Goal: Information Seeking & Learning: Learn about a topic

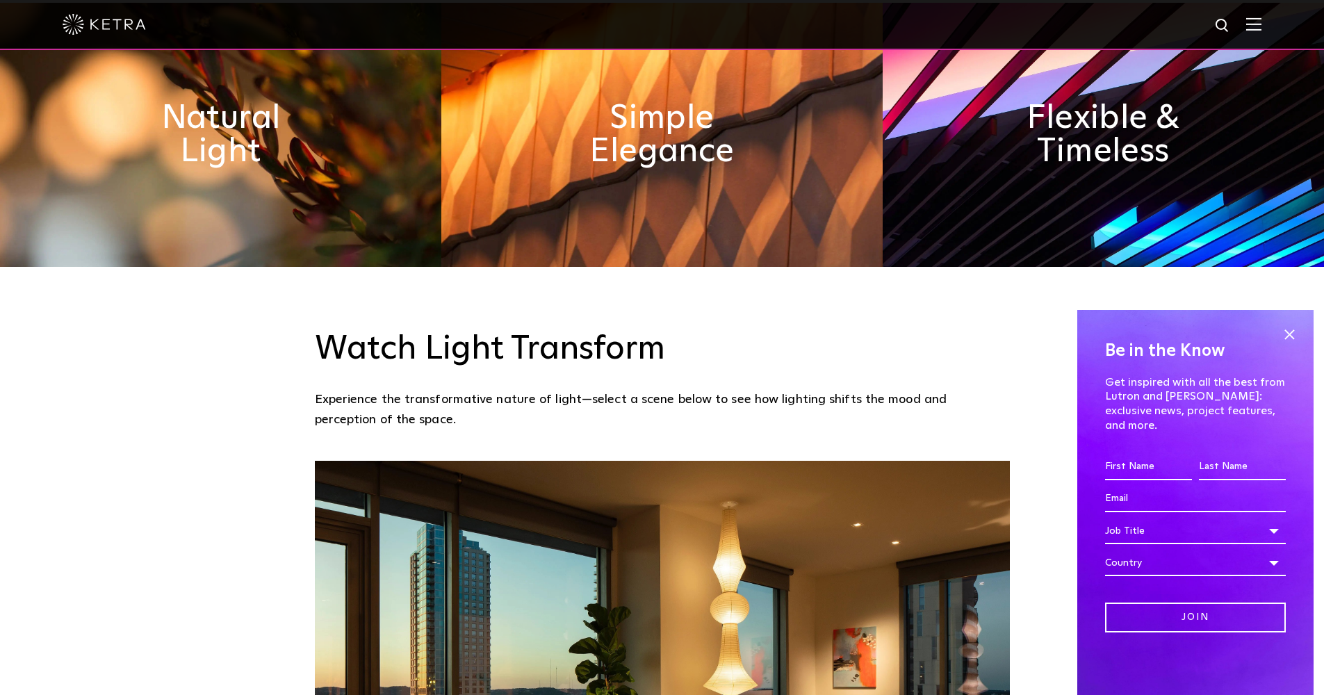
scroll to position [1206, 0]
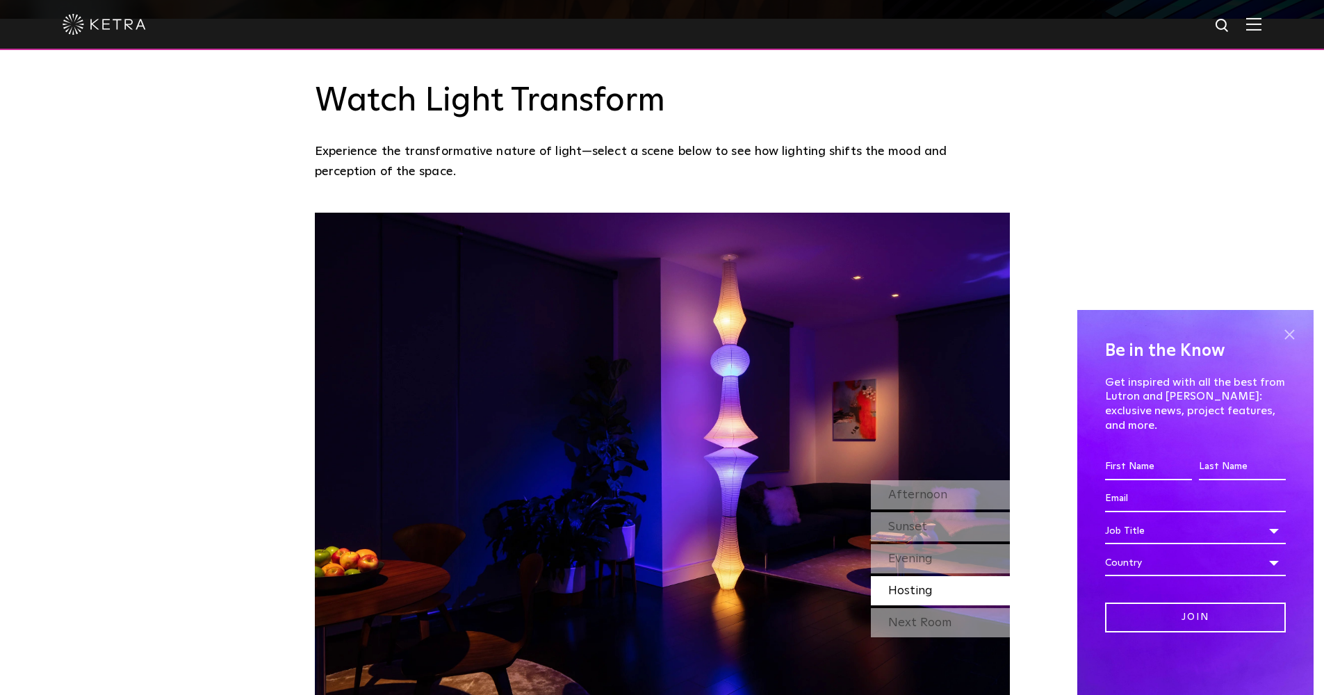
click at [1292, 345] on span at bounding box center [1289, 334] width 21 height 21
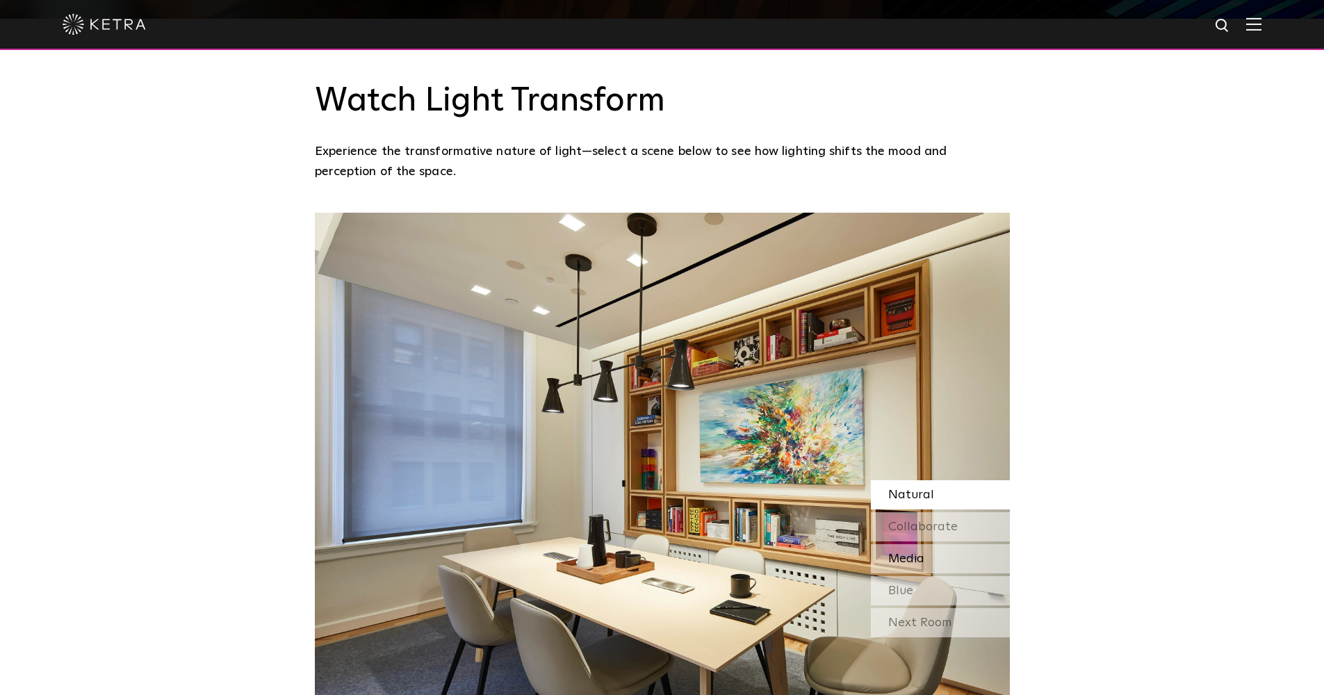
click at [891, 553] on span "Media" at bounding box center [906, 559] width 36 height 13
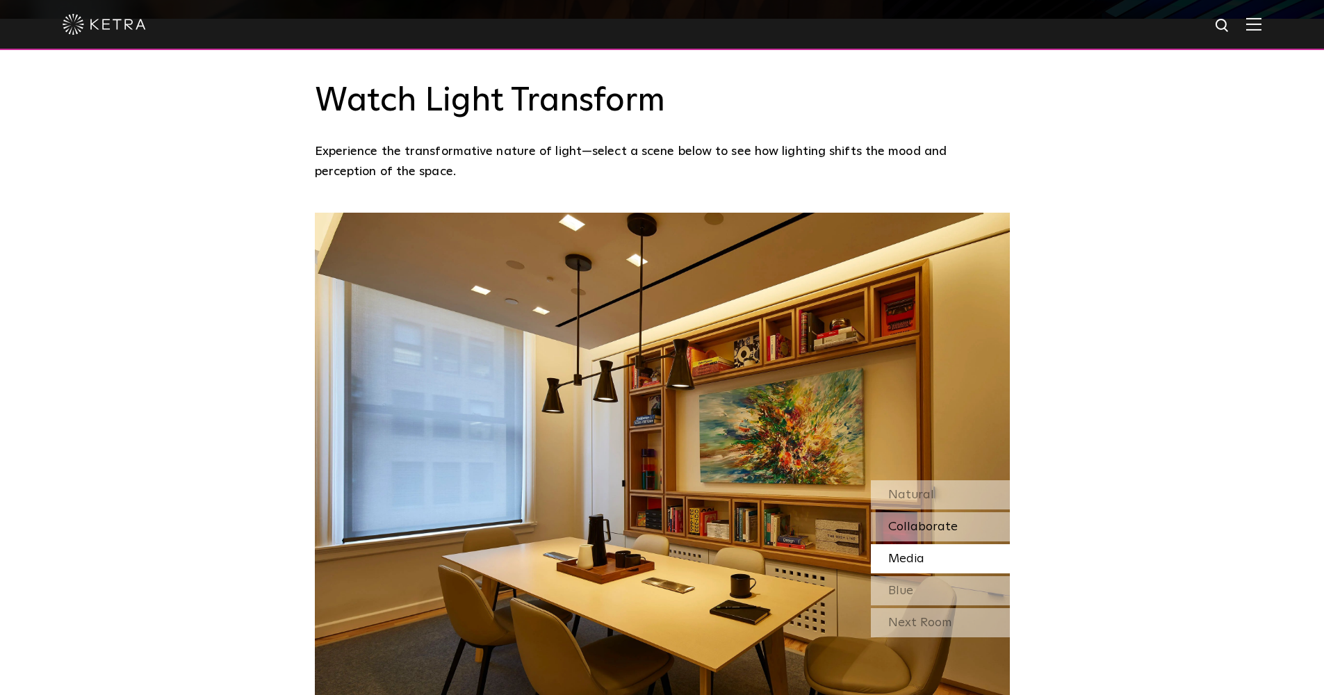
click at [889, 521] on span "Collaborate" at bounding box center [923, 527] width 70 height 13
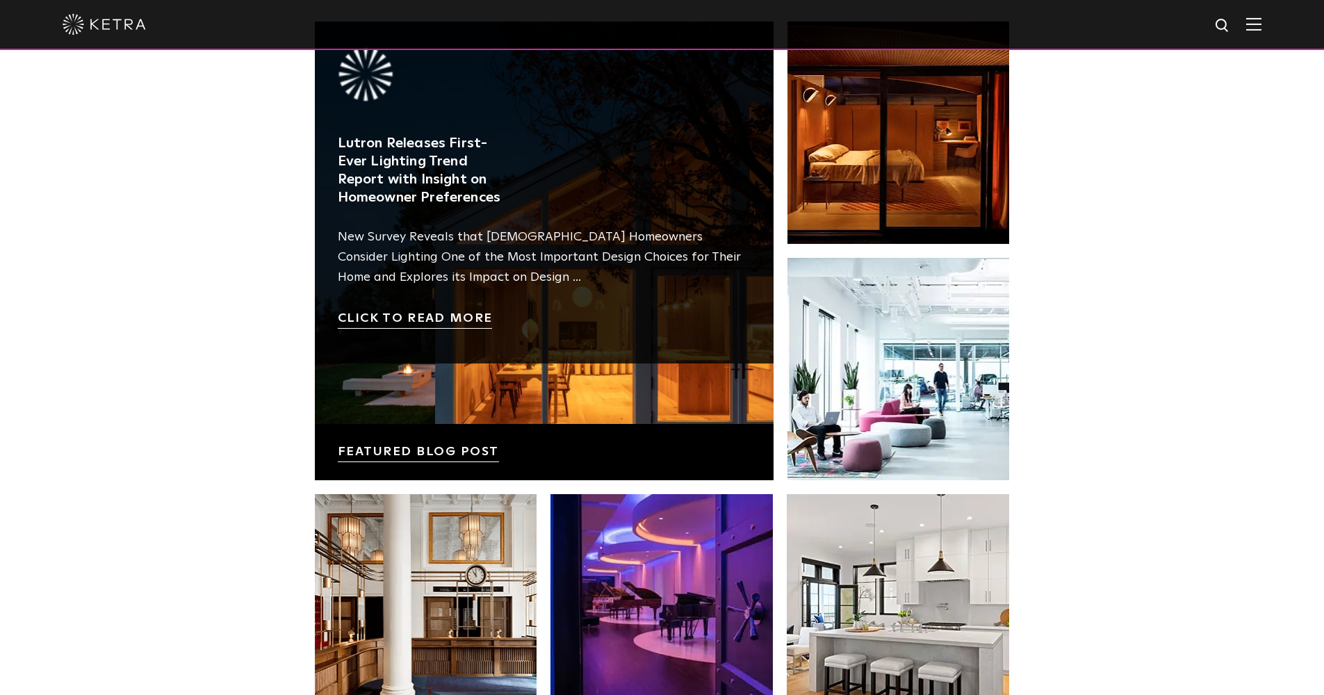
scroll to position [1912, 0]
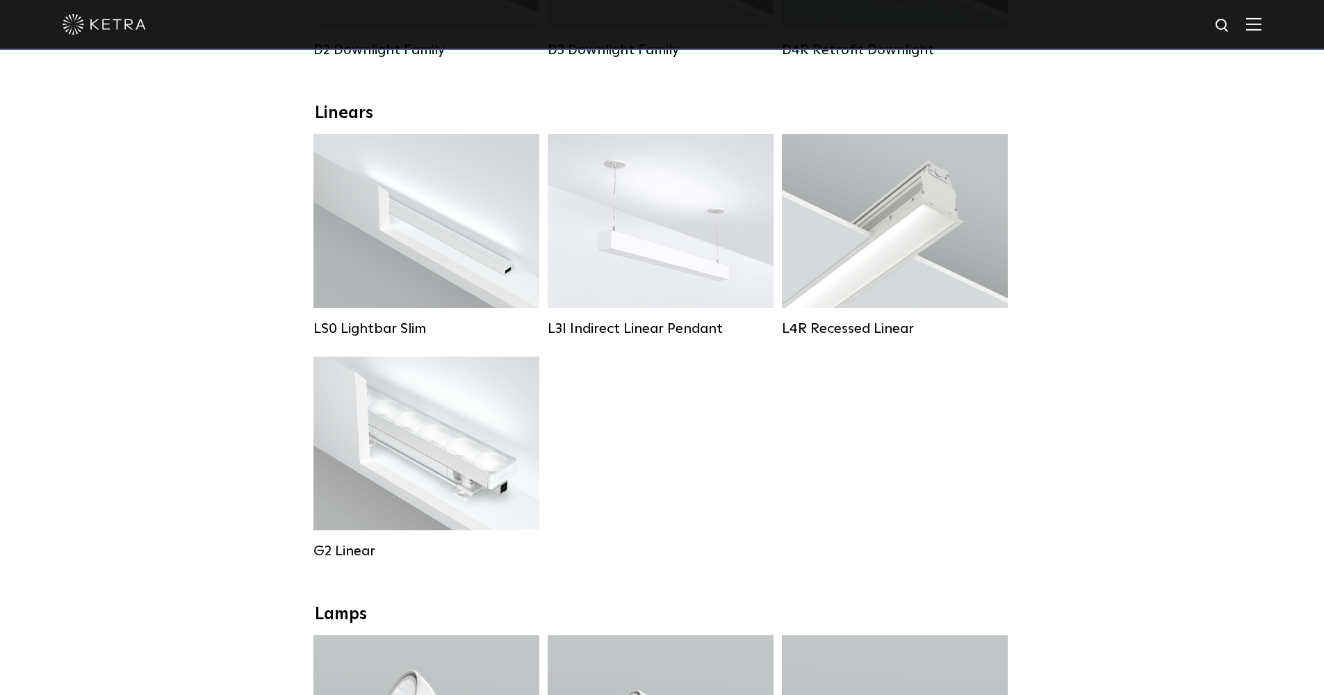
scroll to position [410, 0]
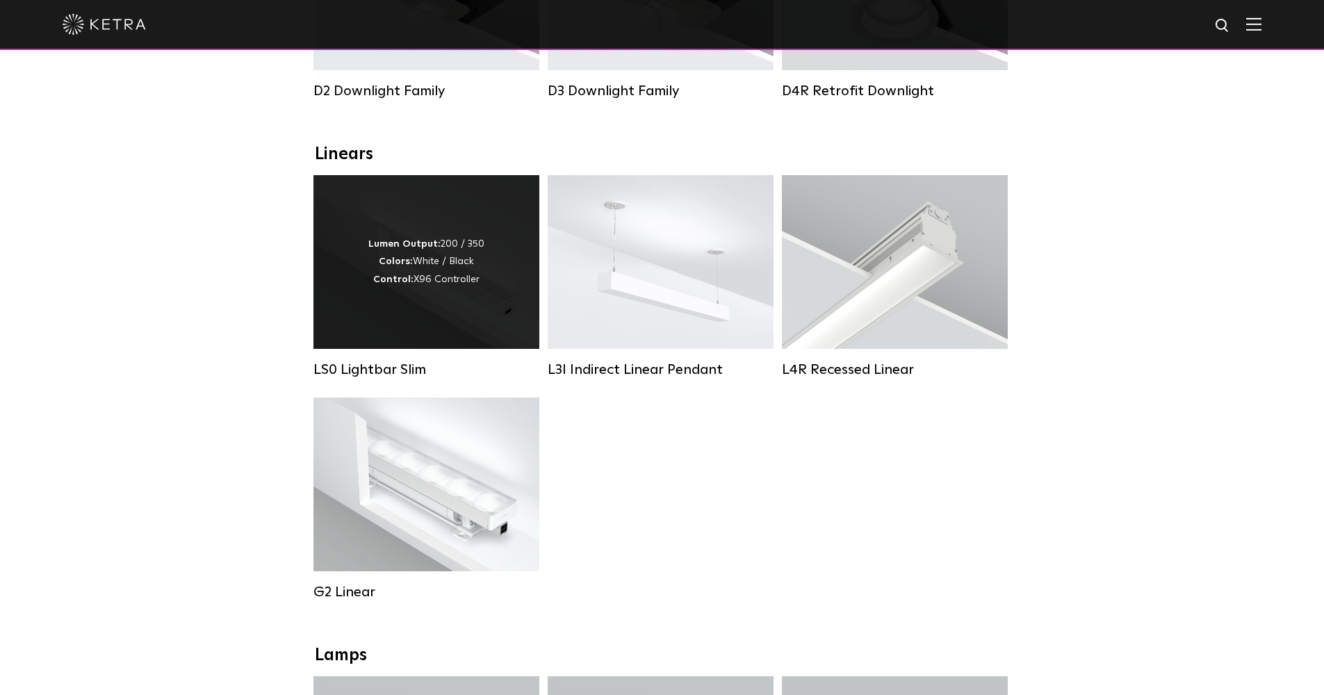
click at [374, 320] on div "Lumen Output: 200 / 350 Colors: White / Black Control: X96 Controller" at bounding box center [427, 262] width 226 height 174
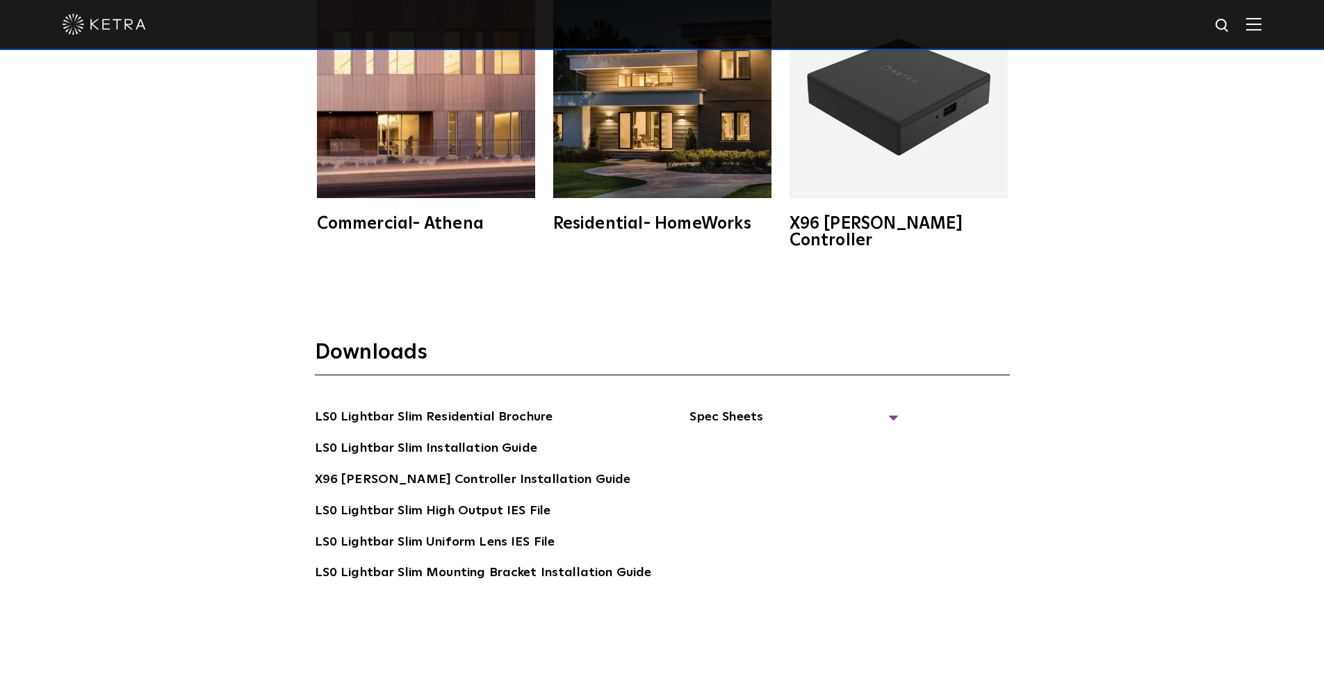
scroll to position [2465, 0]
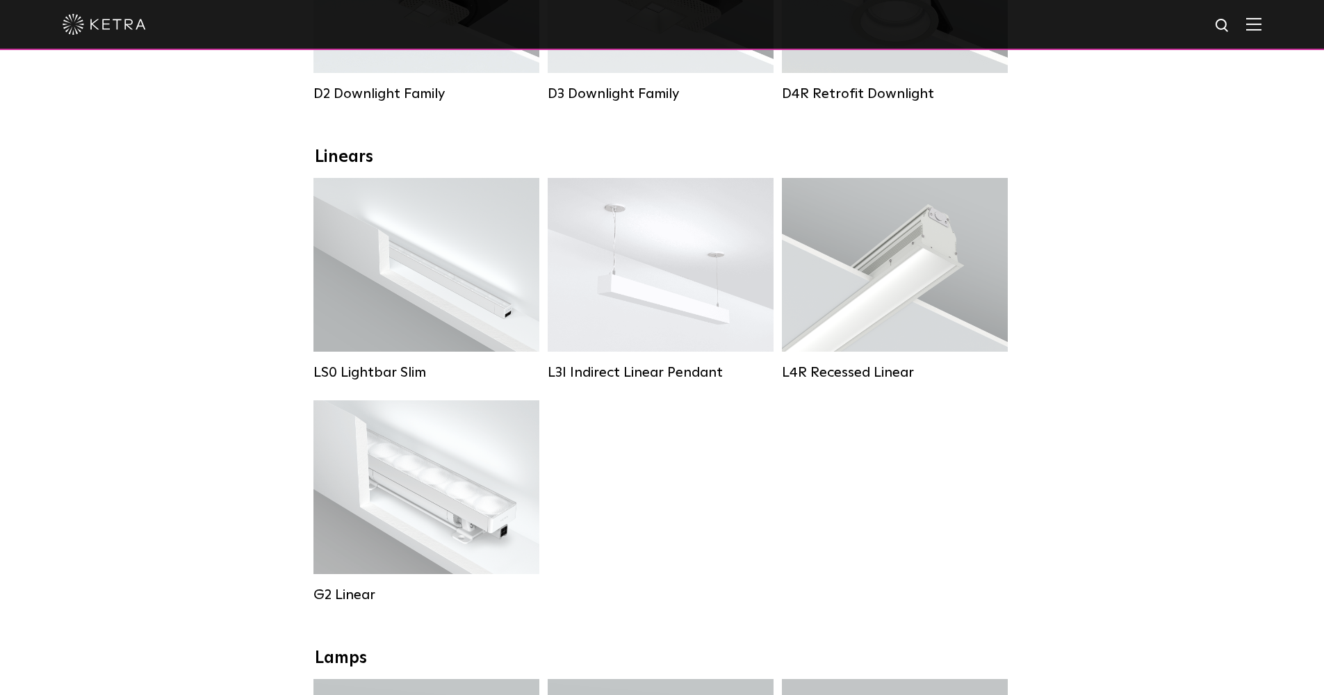
scroll to position [405, 0]
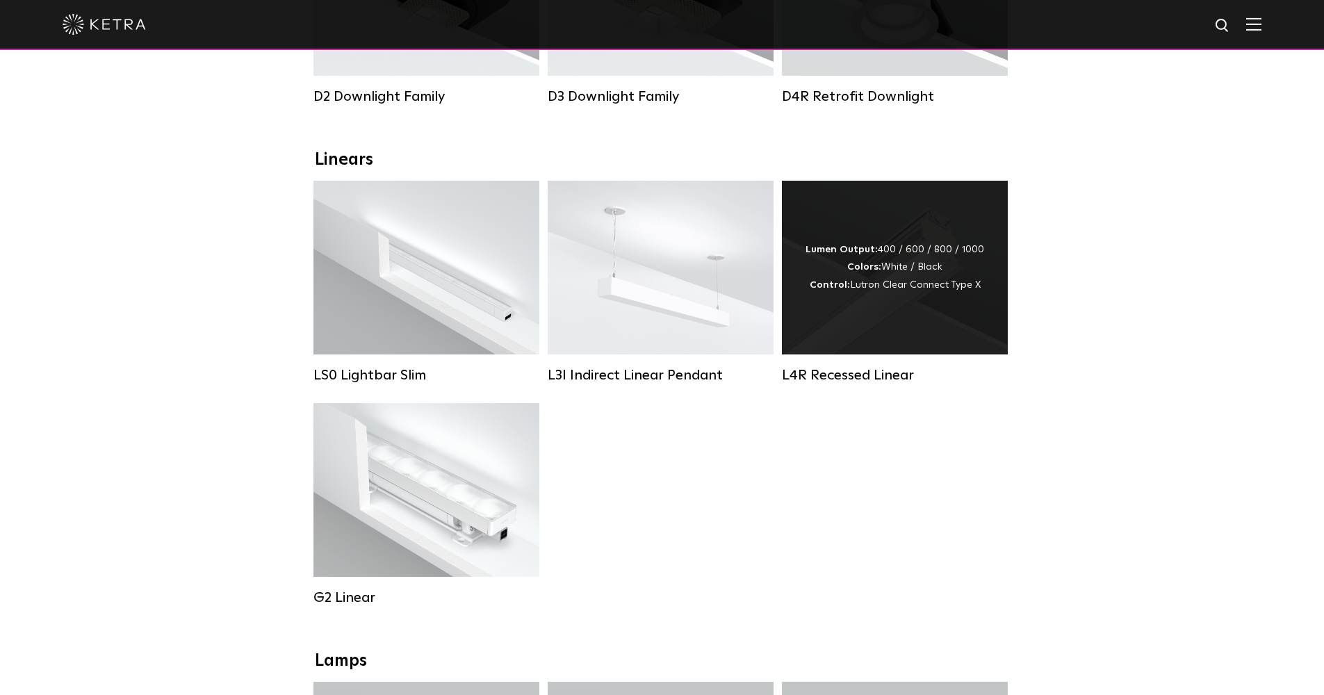
click at [898, 311] on div "Lumen Output: 400 / 600 / 800 / 1000 Colors: White / Black Control: Lutron Clea…" at bounding box center [895, 268] width 226 height 174
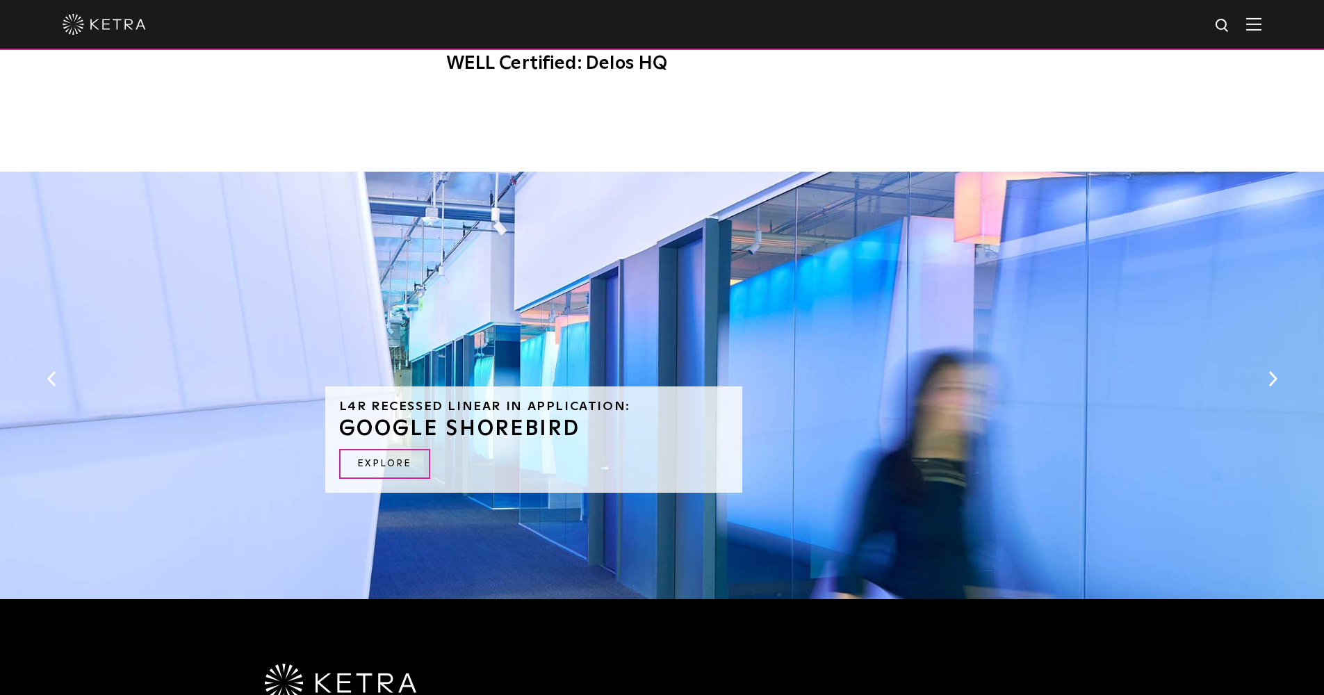
scroll to position [1055, 0]
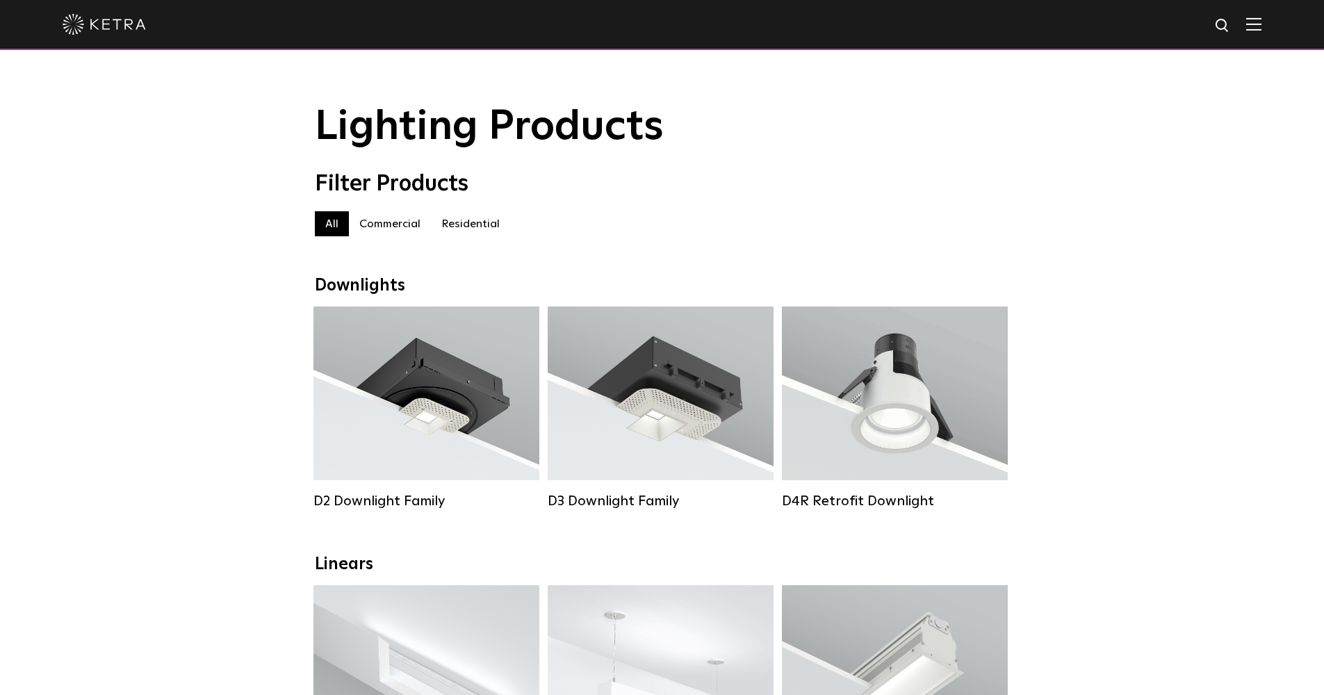
click at [462, 222] on label "Residential" at bounding box center [470, 223] width 79 height 25
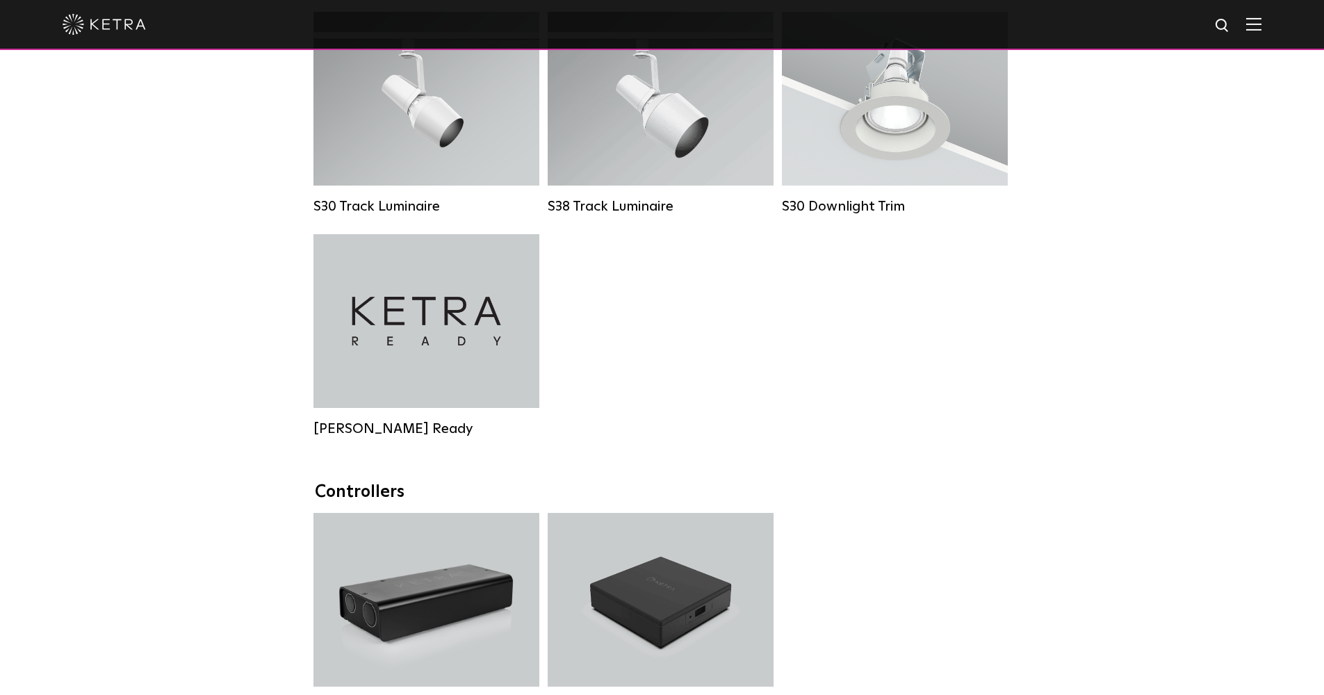
scroll to position [1043, 0]
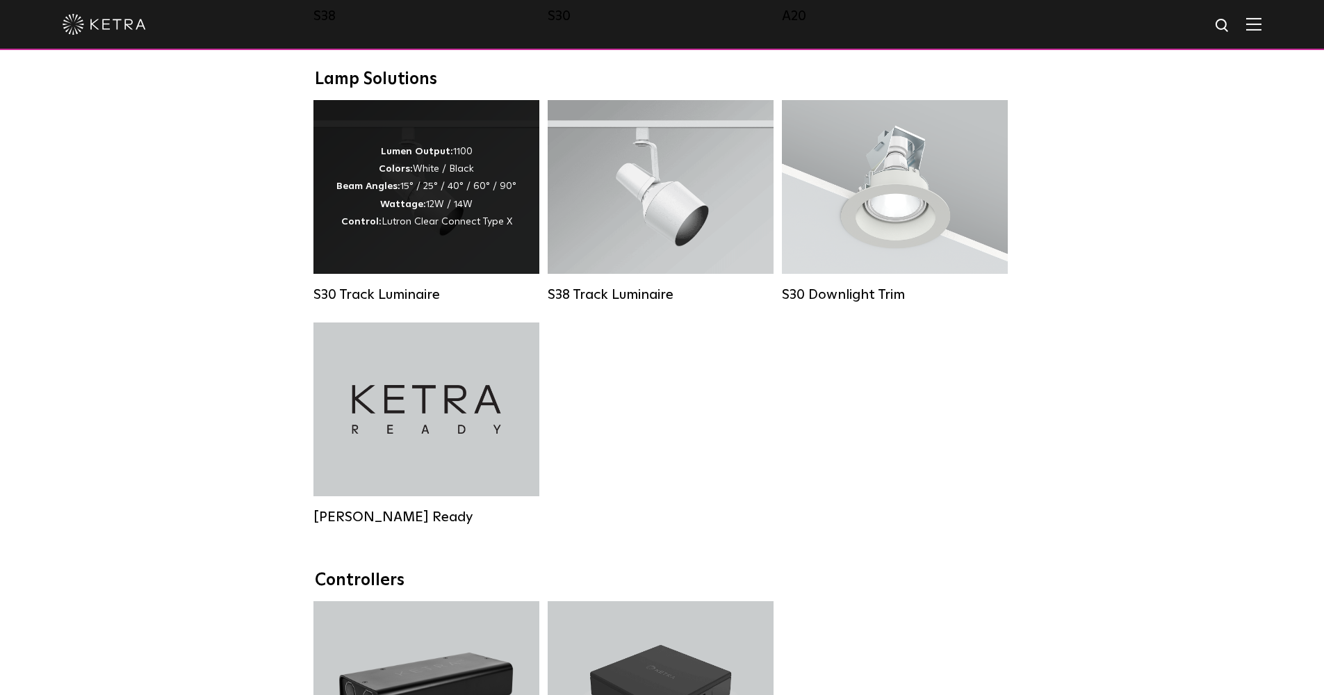
click at [441, 254] on div "Lumen Output: 1100 Colors: White / Black Beam Angles: 15° / 25° / 40° / 60° / 9…" at bounding box center [427, 187] width 226 height 174
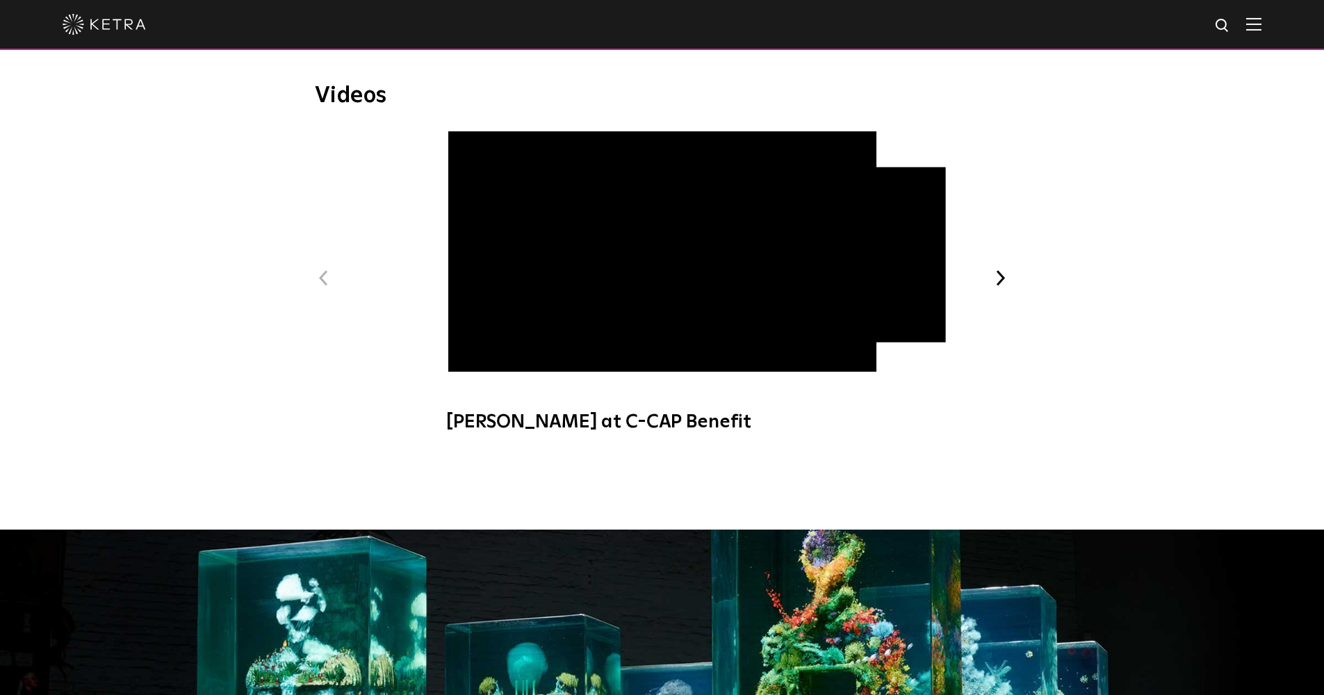
scroll to position [637, 0]
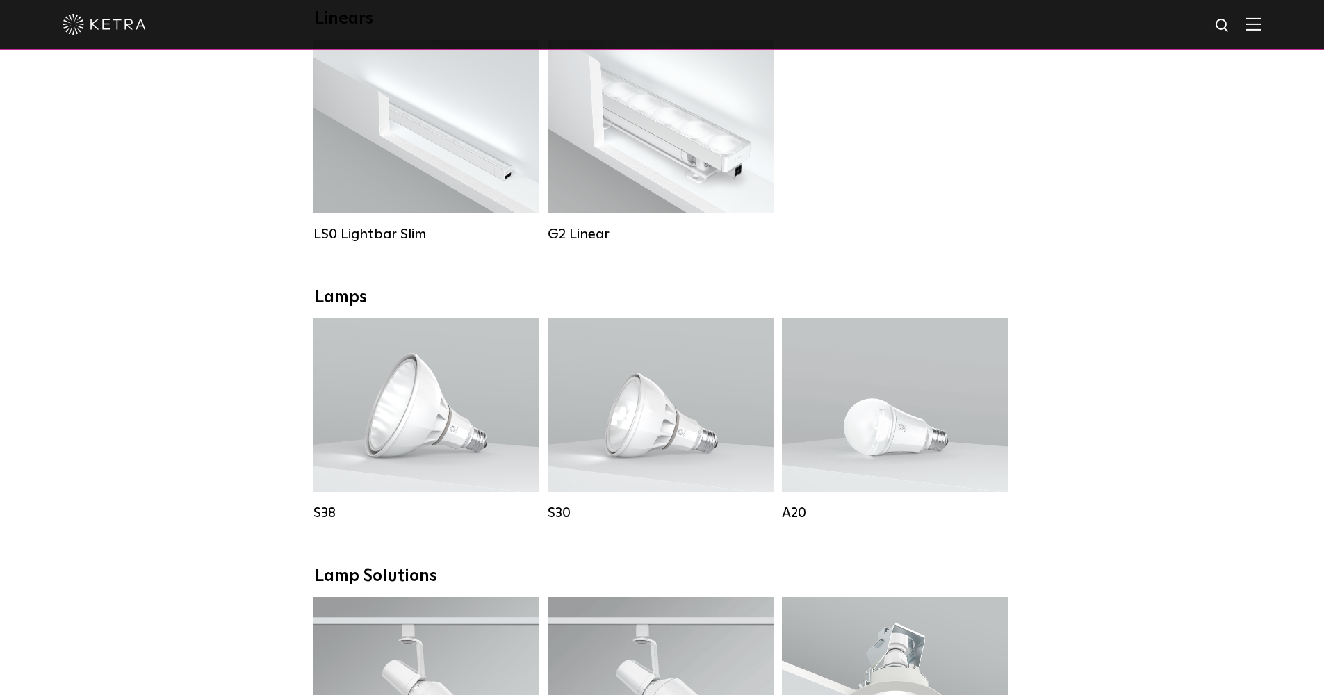
scroll to position [236, 0]
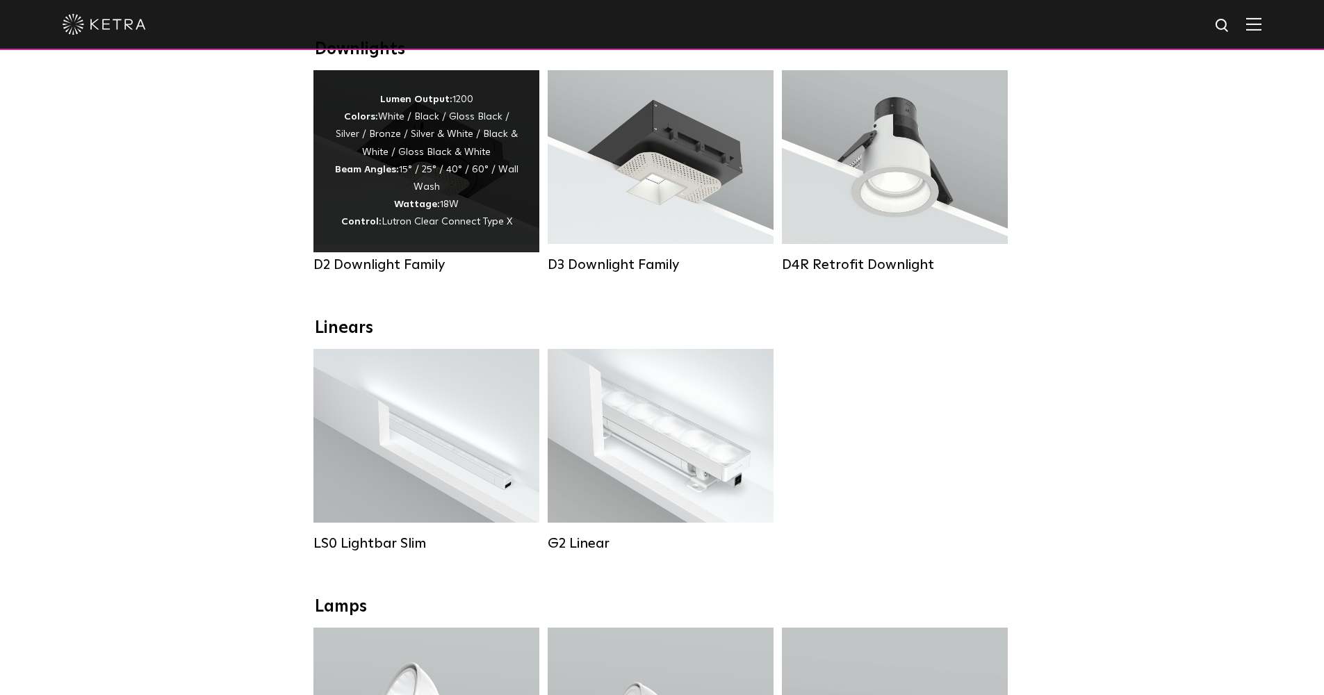
click at [340, 224] on div "Lumen Output: 1200 Colors: White / Black / Gloss Black / Silver / Bronze / Silv…" at bounding box center [426, 161] width 184 height 140
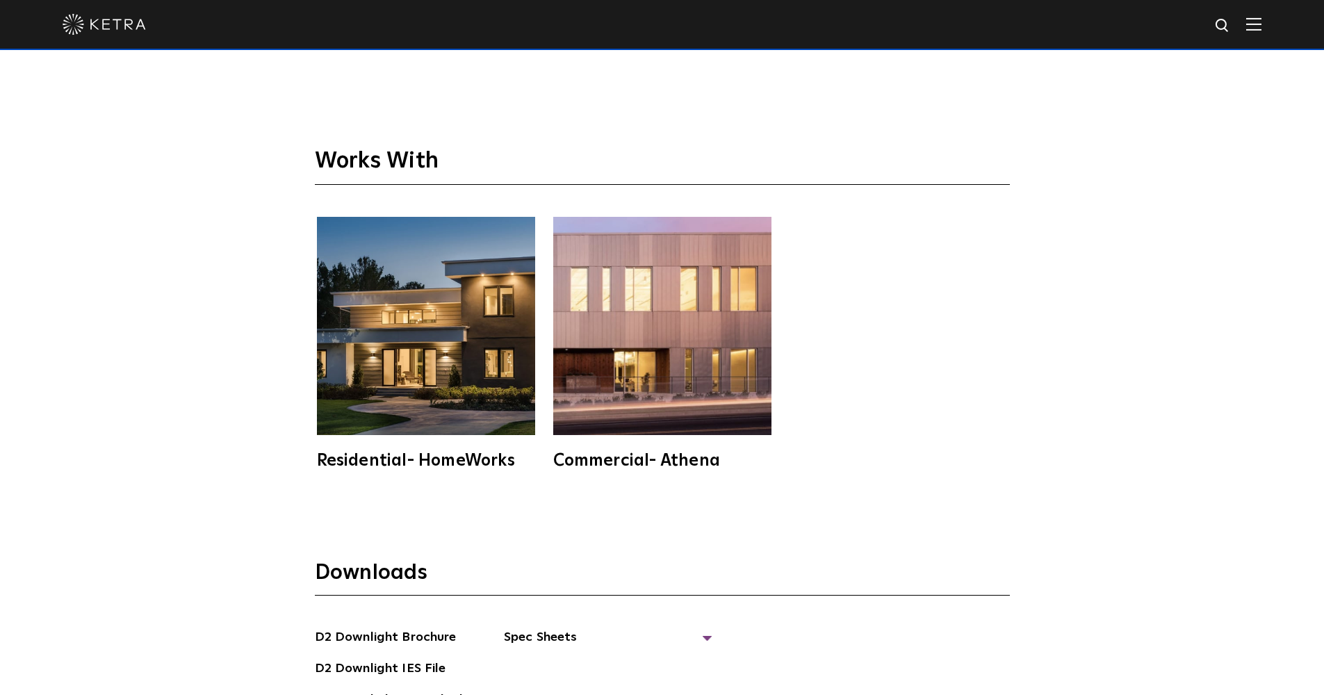
scroll to position [3922, 0]
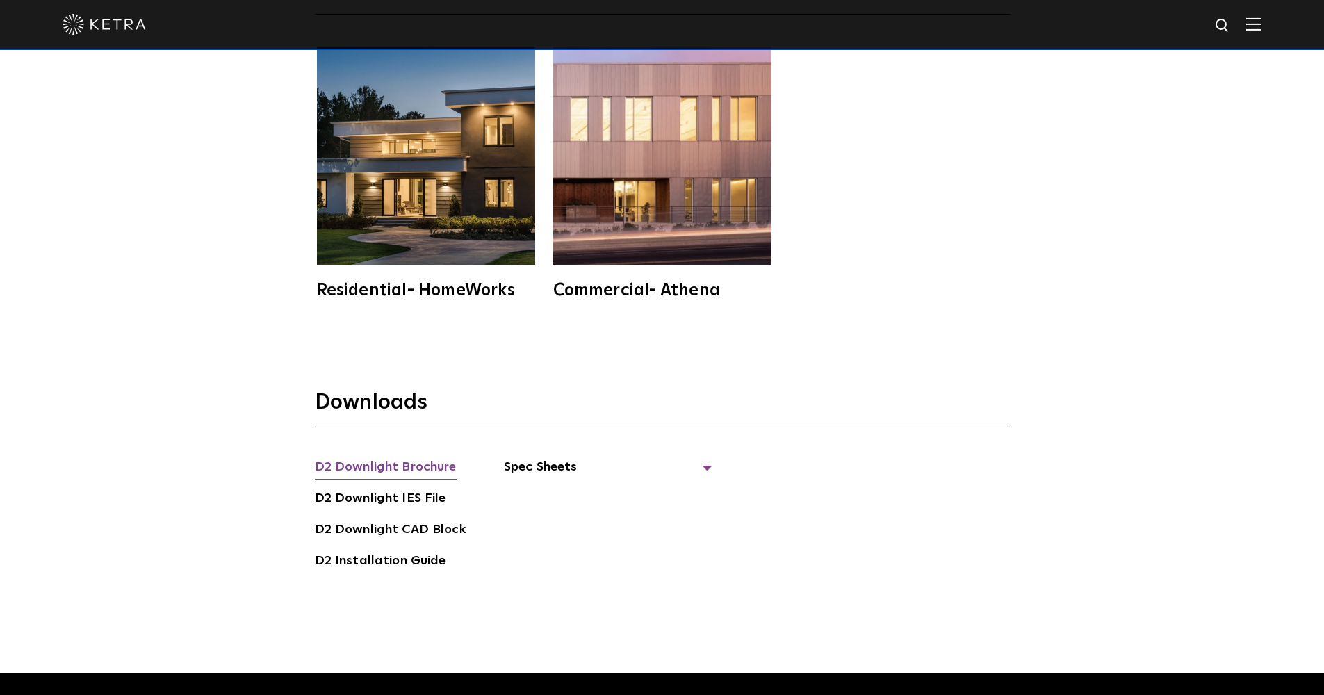
click at [367, 457] on link "D2 Downlight Brochure" at bounding box center [386, 468] width 142 height 22
click at [366, 551] on link "D2 Installation Guide" at bounding box center [380, 562] width 131 height 22
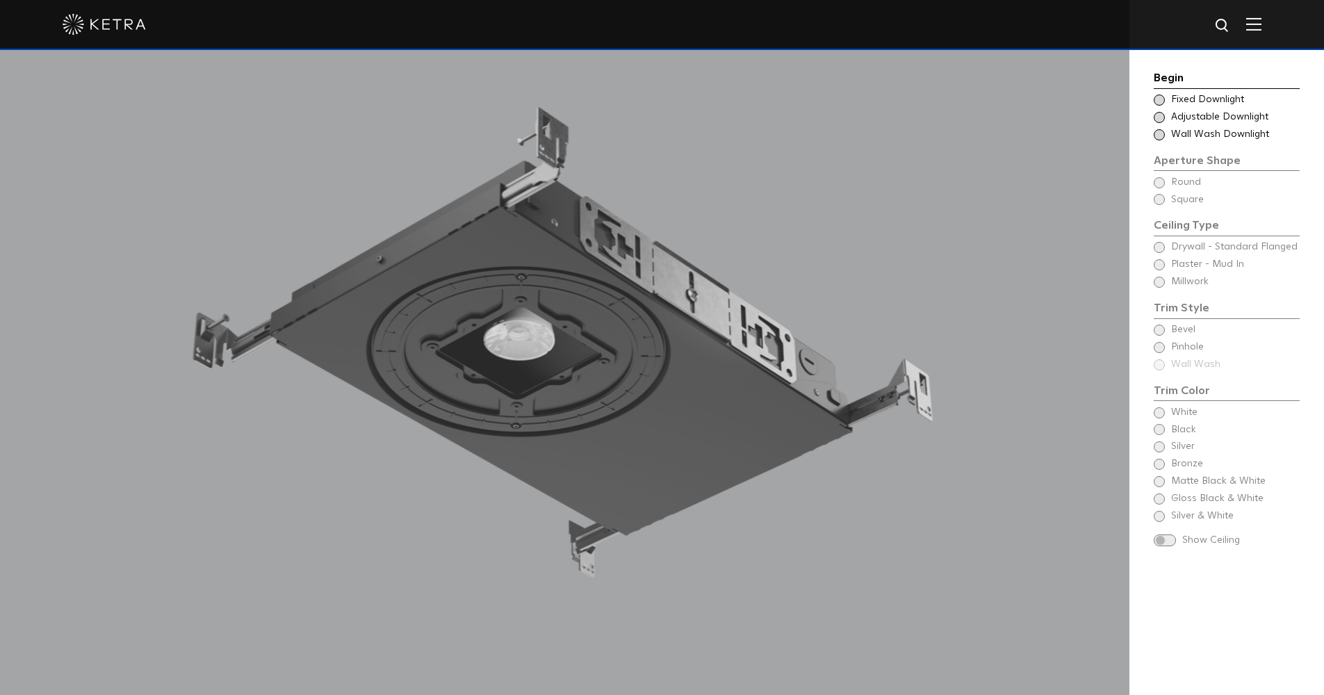
scroll to position [1342, 0]
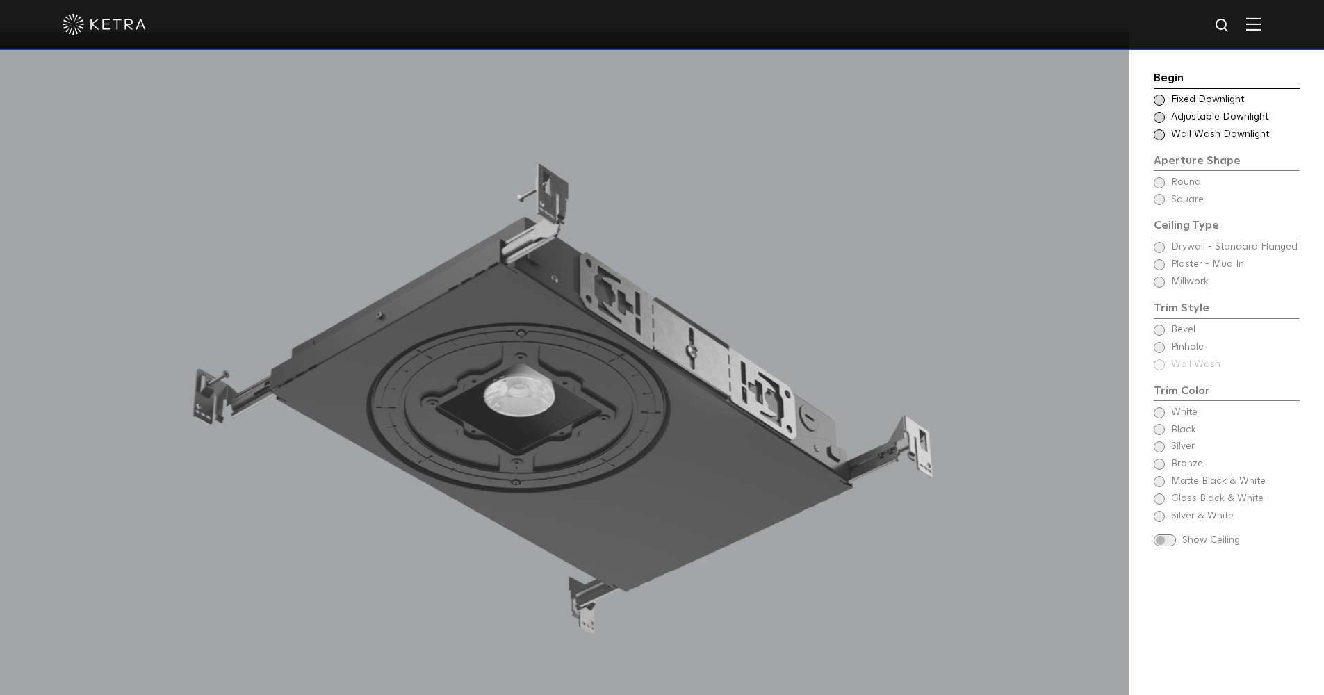
click at [1160, 132] on span at bounding box center [1159, 134] width 11 height 11
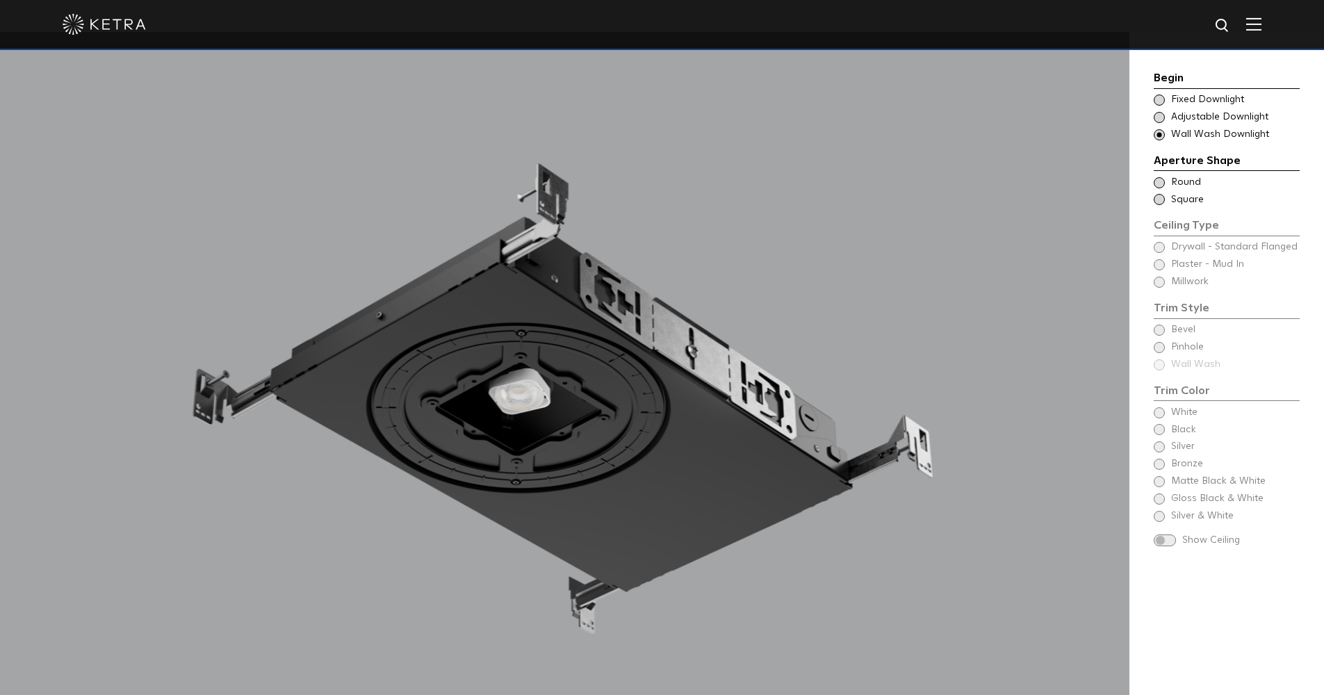
click at [1161, 197] on span at bounding box center [1159, 199] width 11 height 11
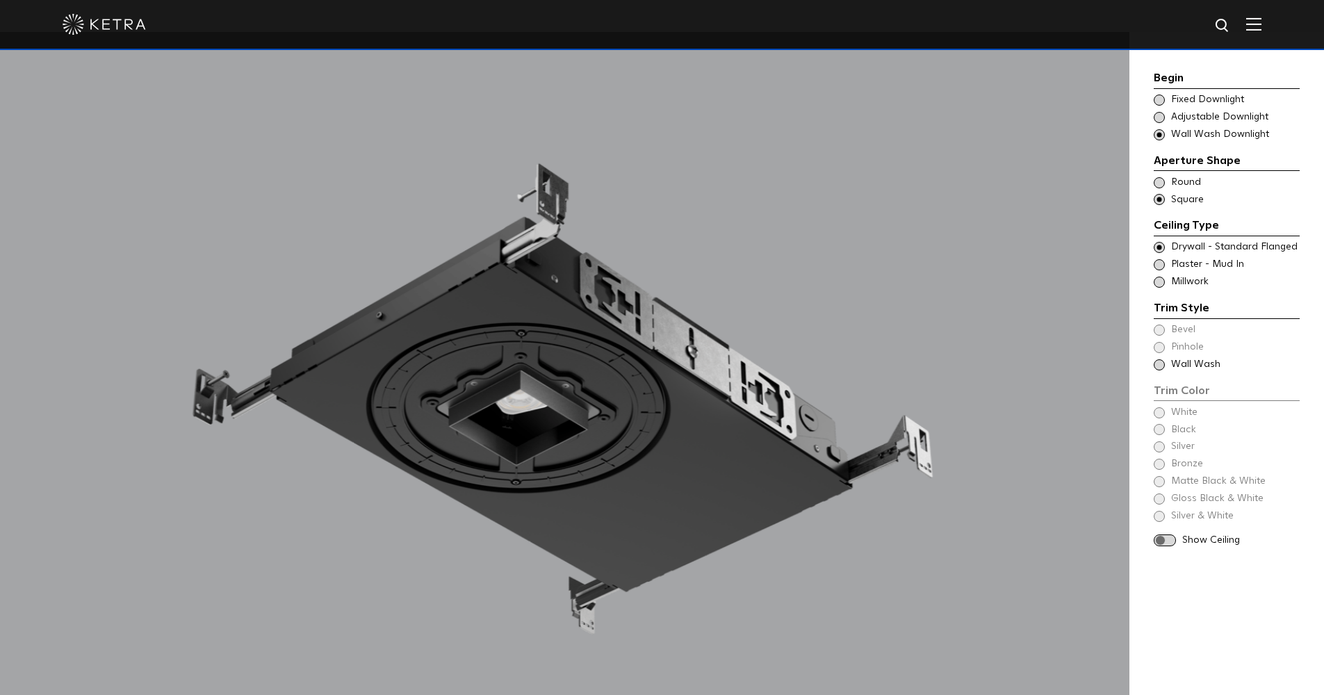
click at [1158, 259] on span at bounding box center [1159, 264] width 11 height 11
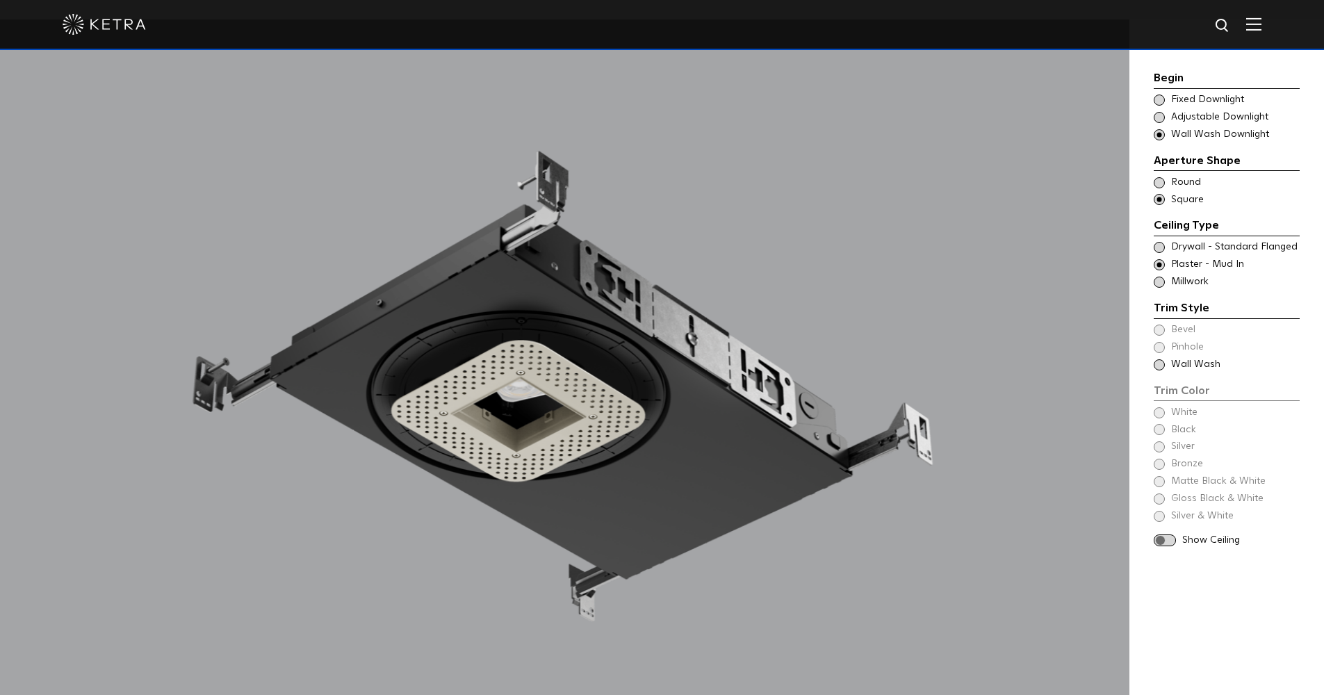
scroll to position [1365, 0]
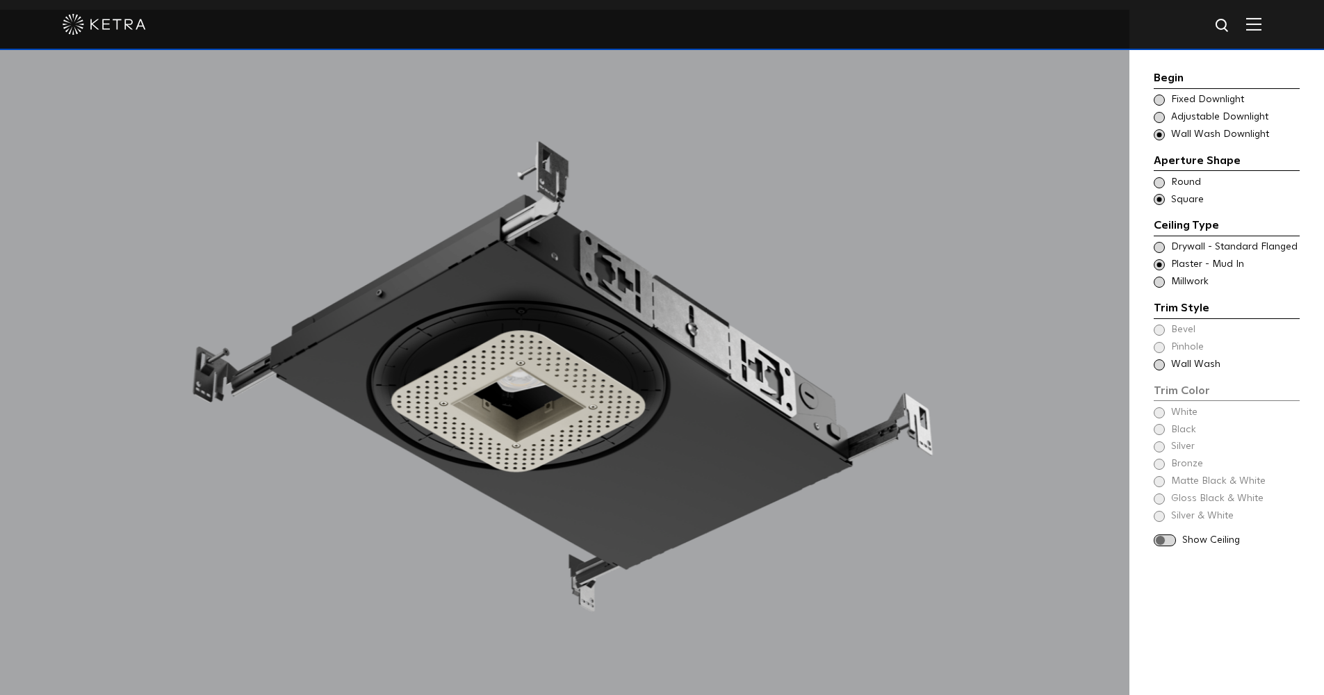
click at [1157, 113] on span at bounding box center [1159, 117] width 11 height 11
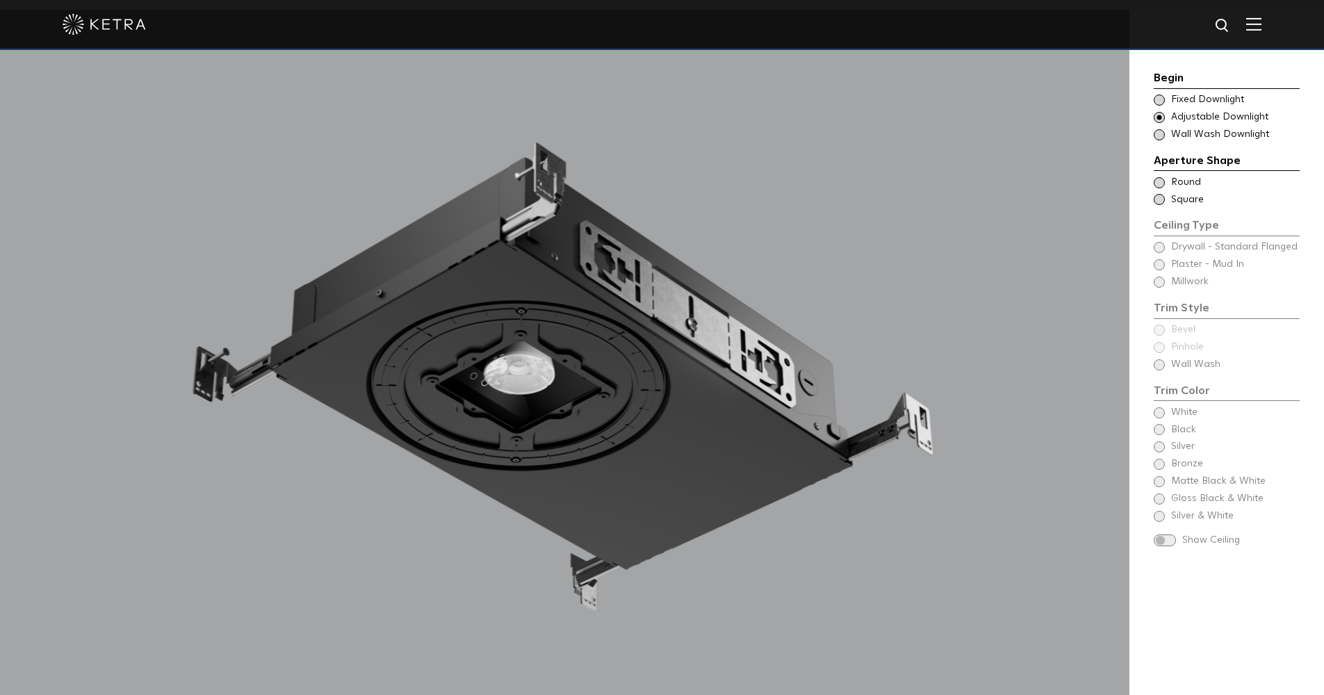
click at [1158, 97] on span at bounding box center [1159, 100] width 11 height 11
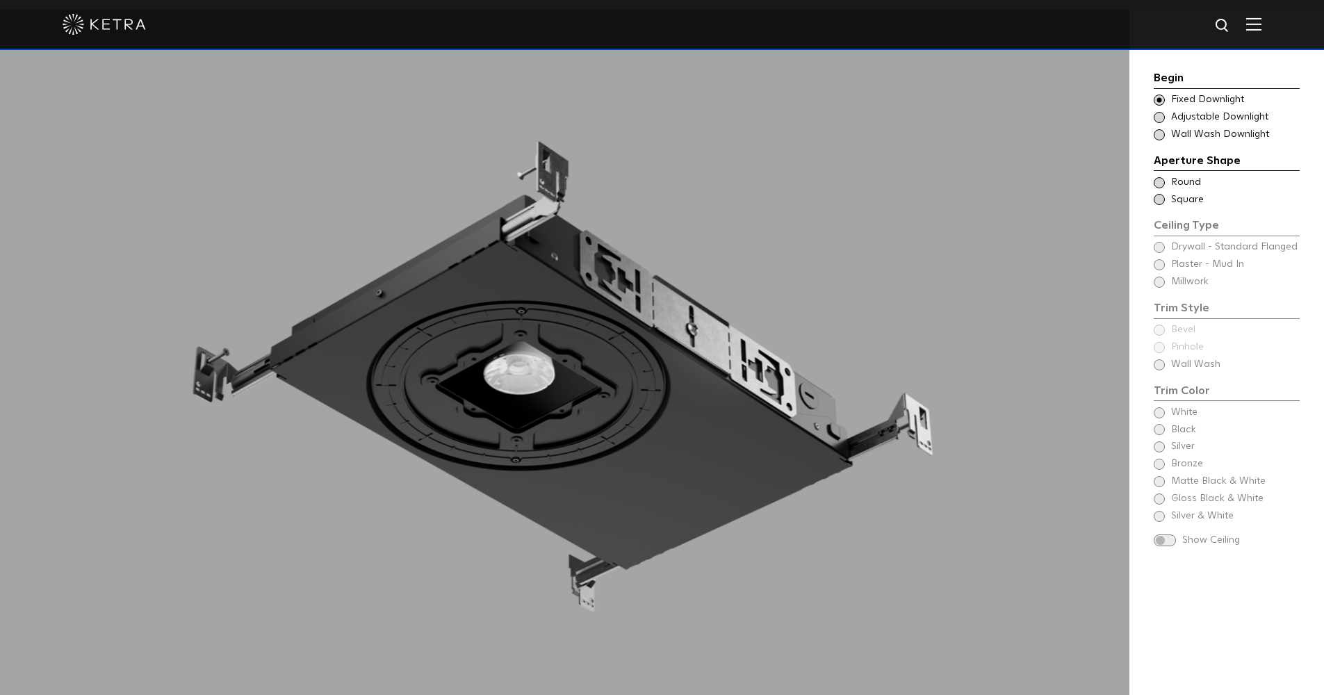
click at [1160, 112] on span at bounding box center [1159, 117] width 11 height 11
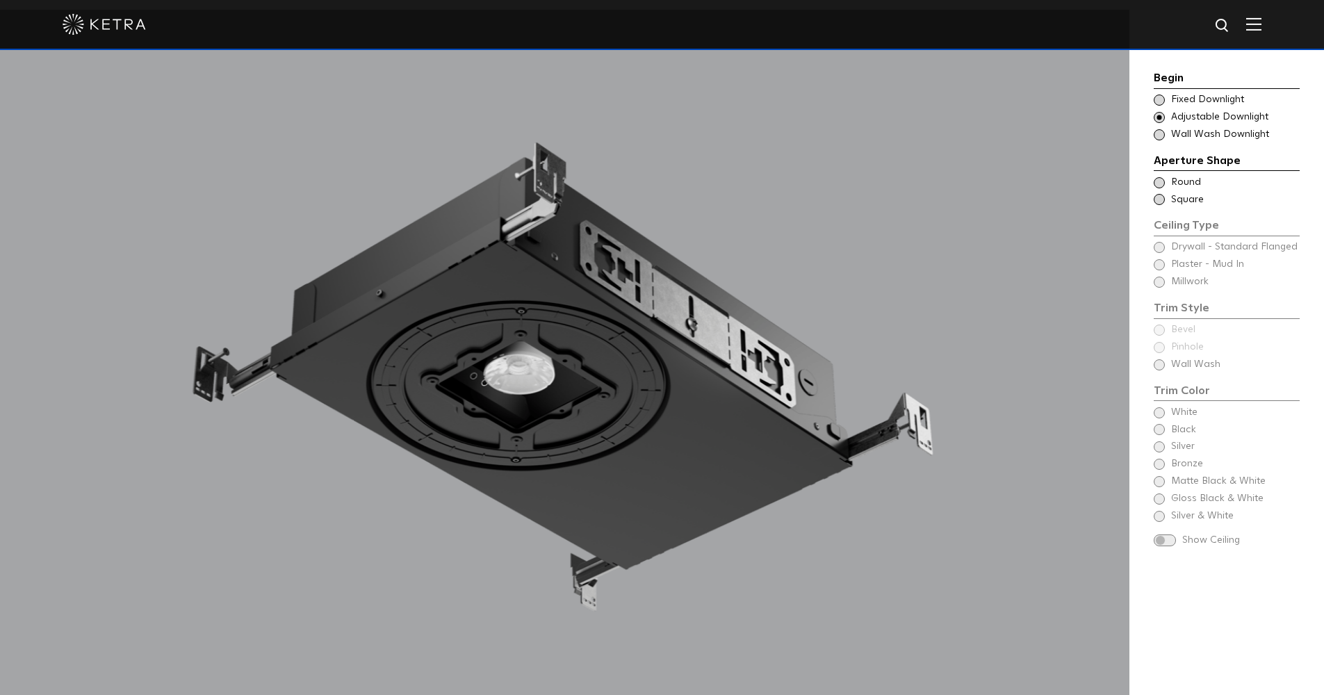
click at [1163, 262] on div "Begin Choose Aperture Shape Fixed Downlight Choose Aperture Shape Adjustable Do…" at bounding box center [1227, 311] width 146 height 482
click at [1160, 195] on span at bounding box center [1159, 199] width 11 height 11
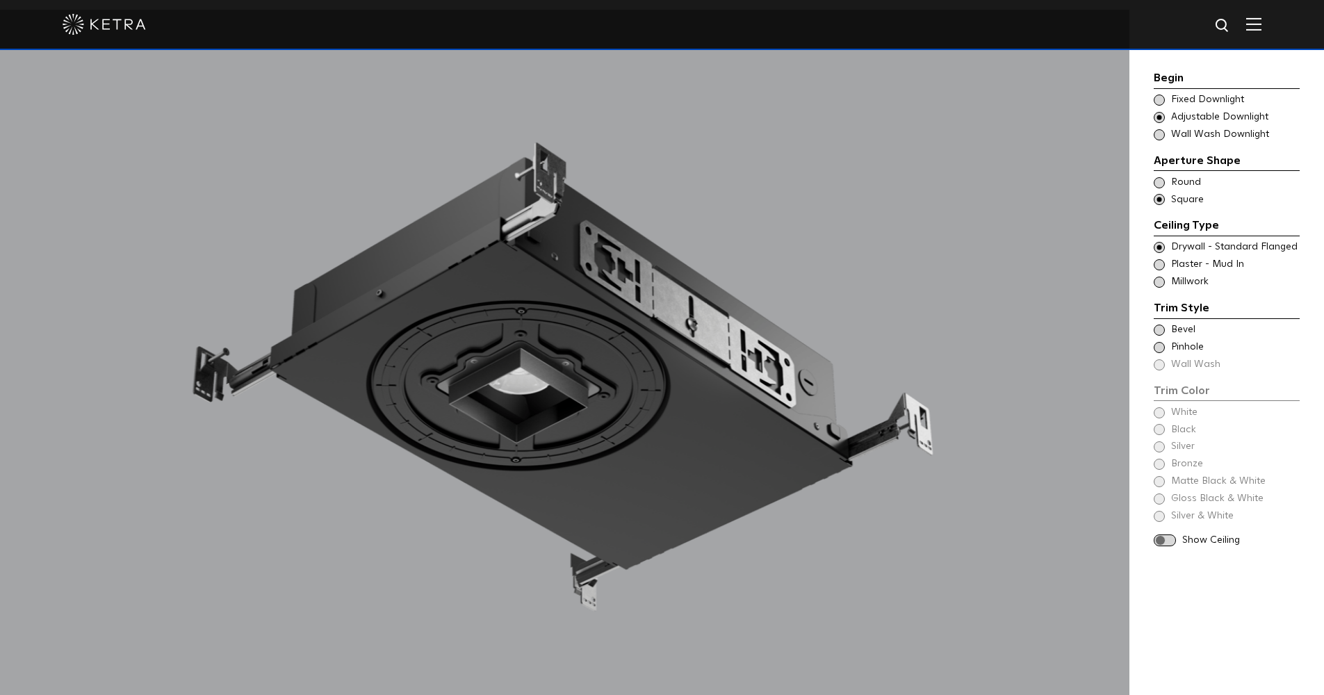
click at [1162, 263] on span at bounding box center [1159, 264] width 11 height 11
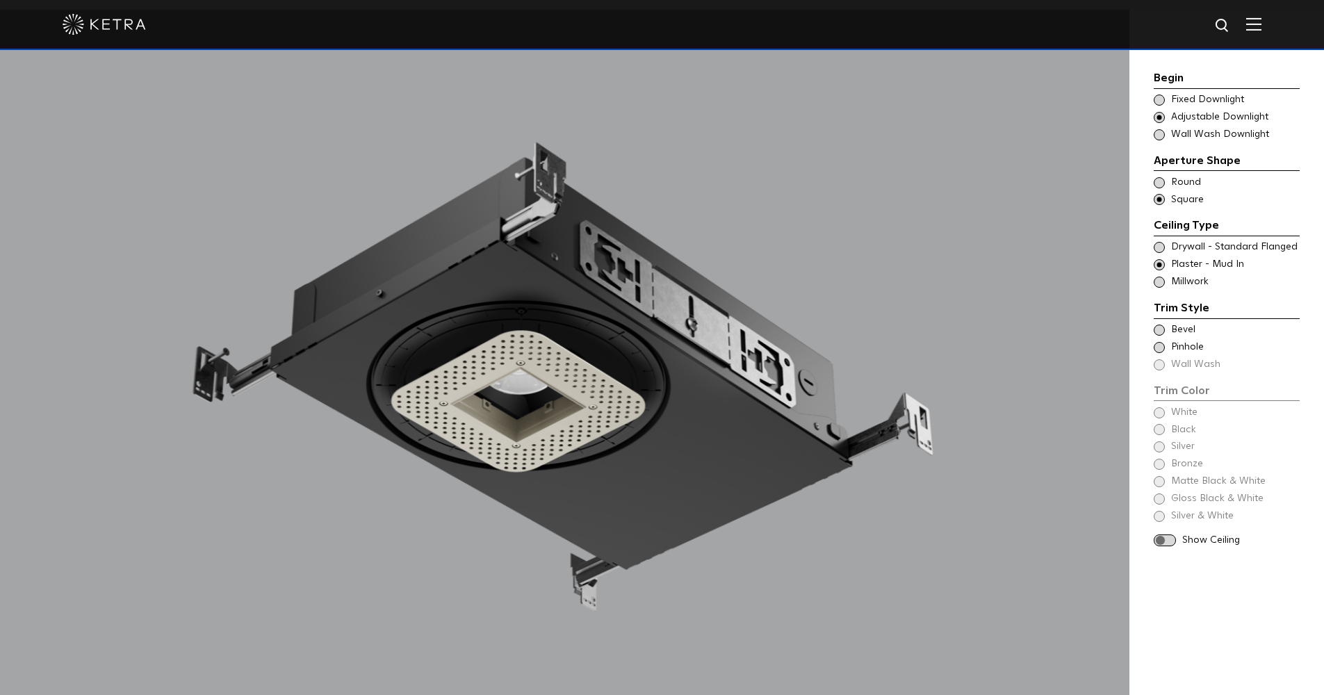
click at [1162, 325] on span at bounding box center [1159, 330] width 11 height 11
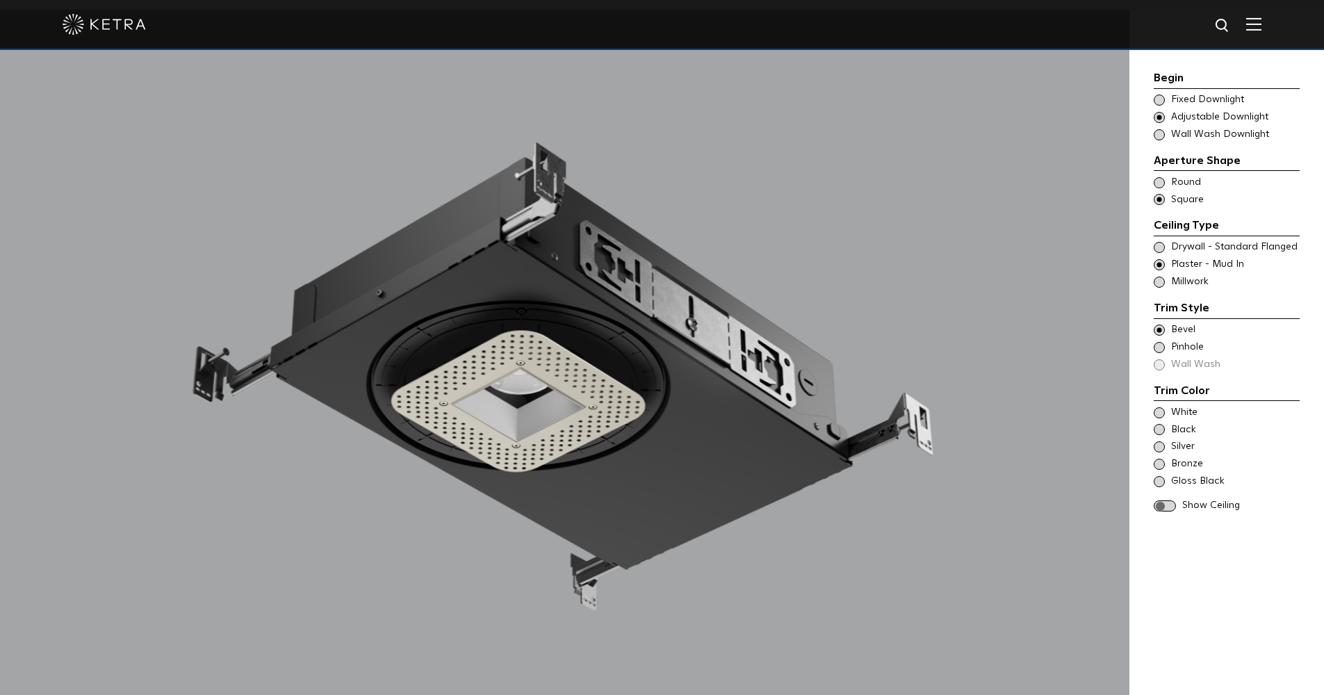
click at [1162, 342] on span at bounding box center [1159, 347] width 11 height 11
click at [1159, 323] on div "Trim Color - Square - Flangeless Bevel" at bounding box center [1227, 330] width 146 height 14
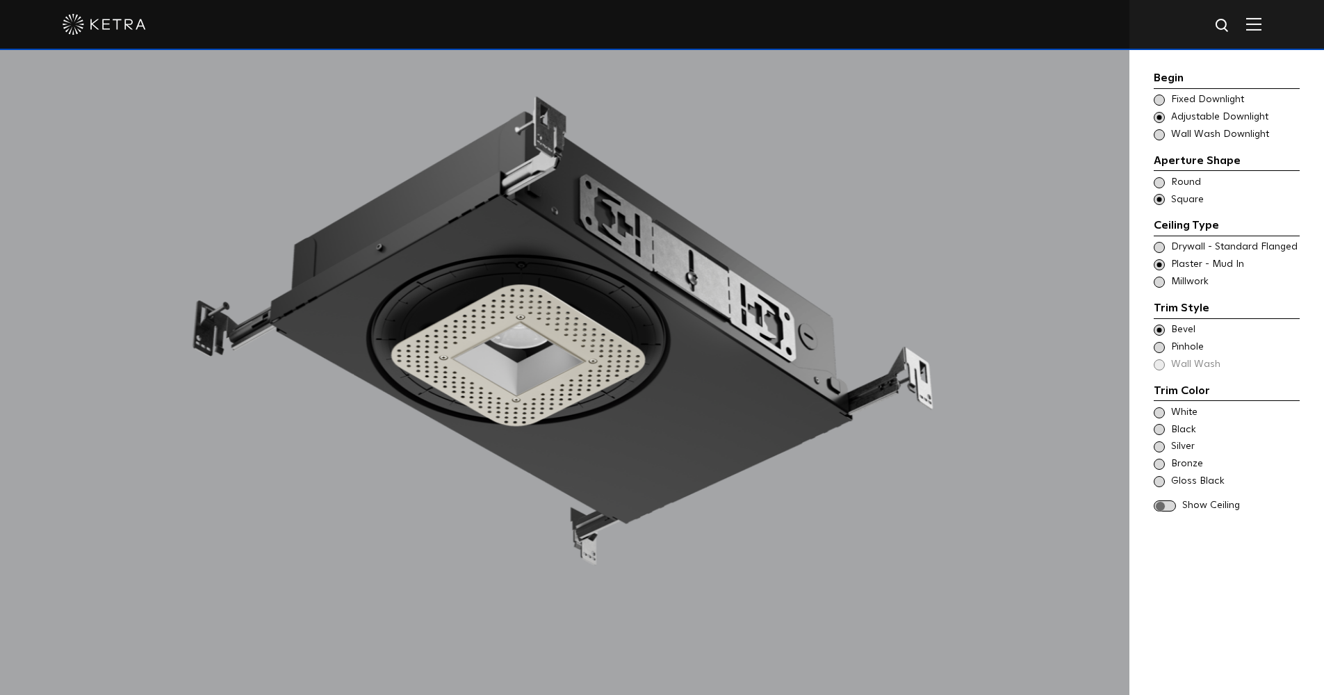
click at [1161, 459] on span at bounding box center [1159, 464] width 11 height 11
click at [1172, 501] on span at bounding box center [1165, 507] width 22 height 12
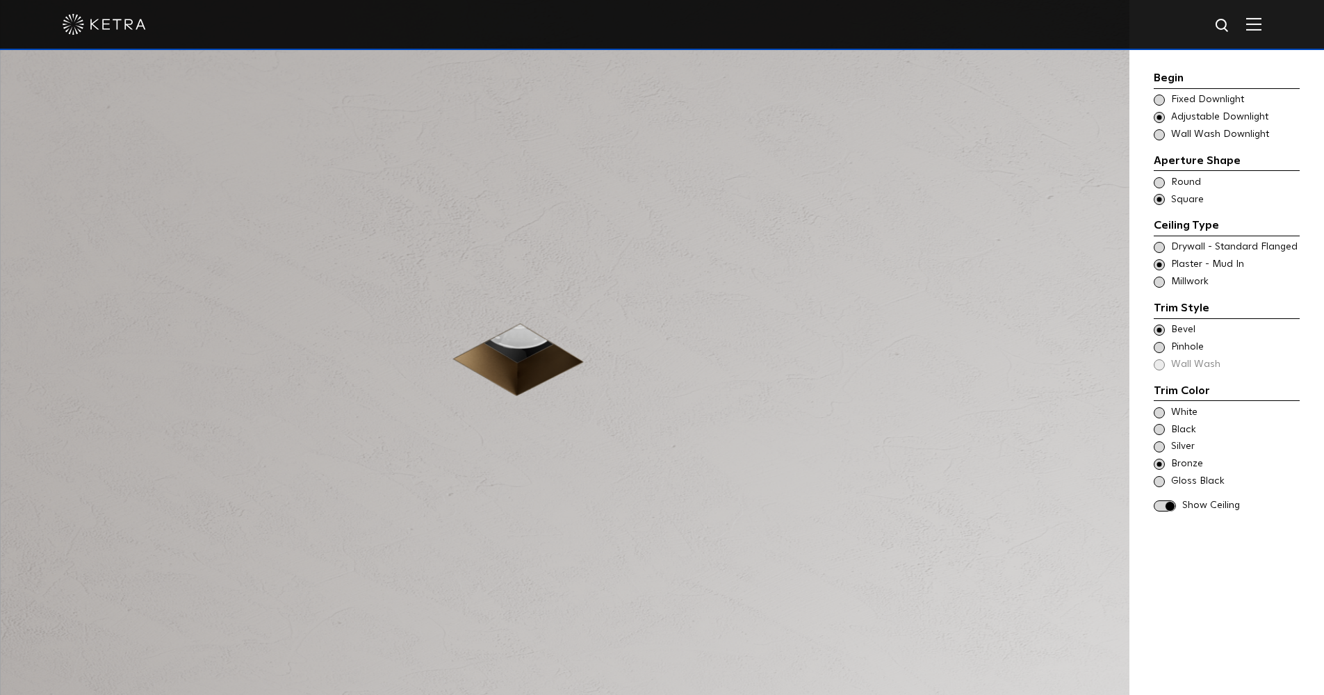
scroll to position [1413, 0]
click at [1163, 245] on span at bounding box center [1159, 247] width 11 height 11
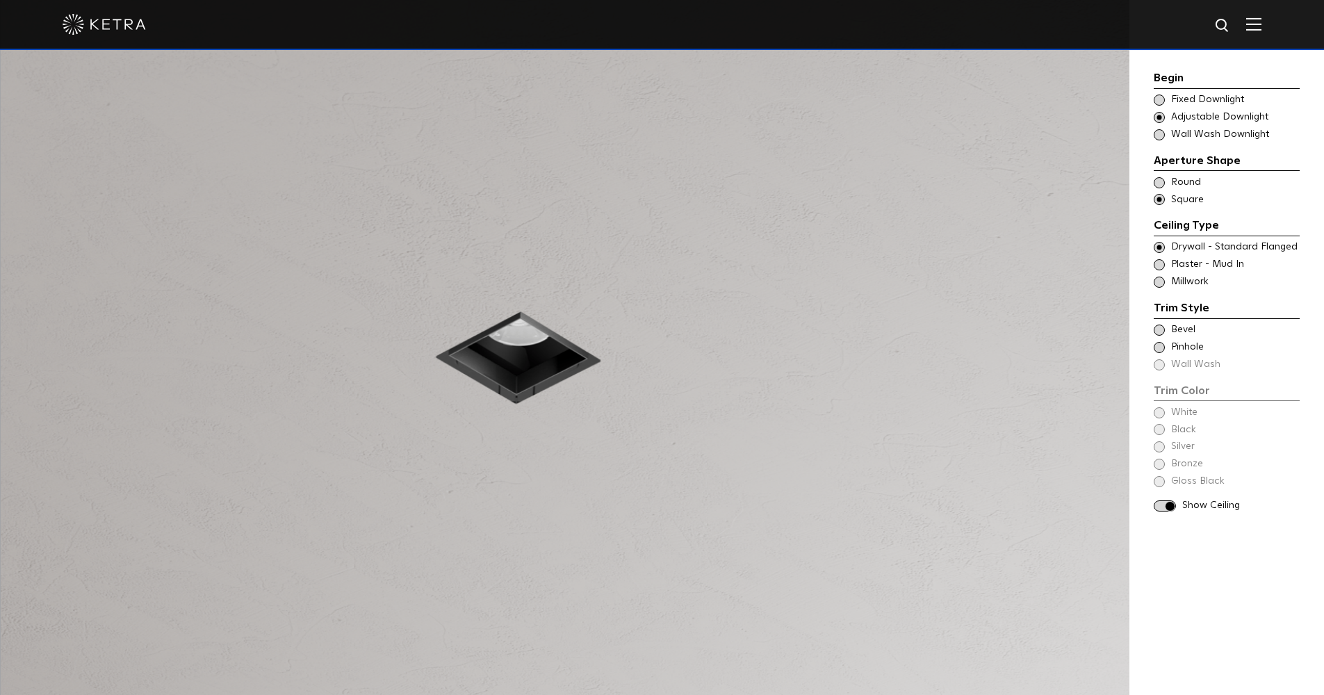
click at [1160, 342] on span at bounding box center [1159, 347] width 11 height 11
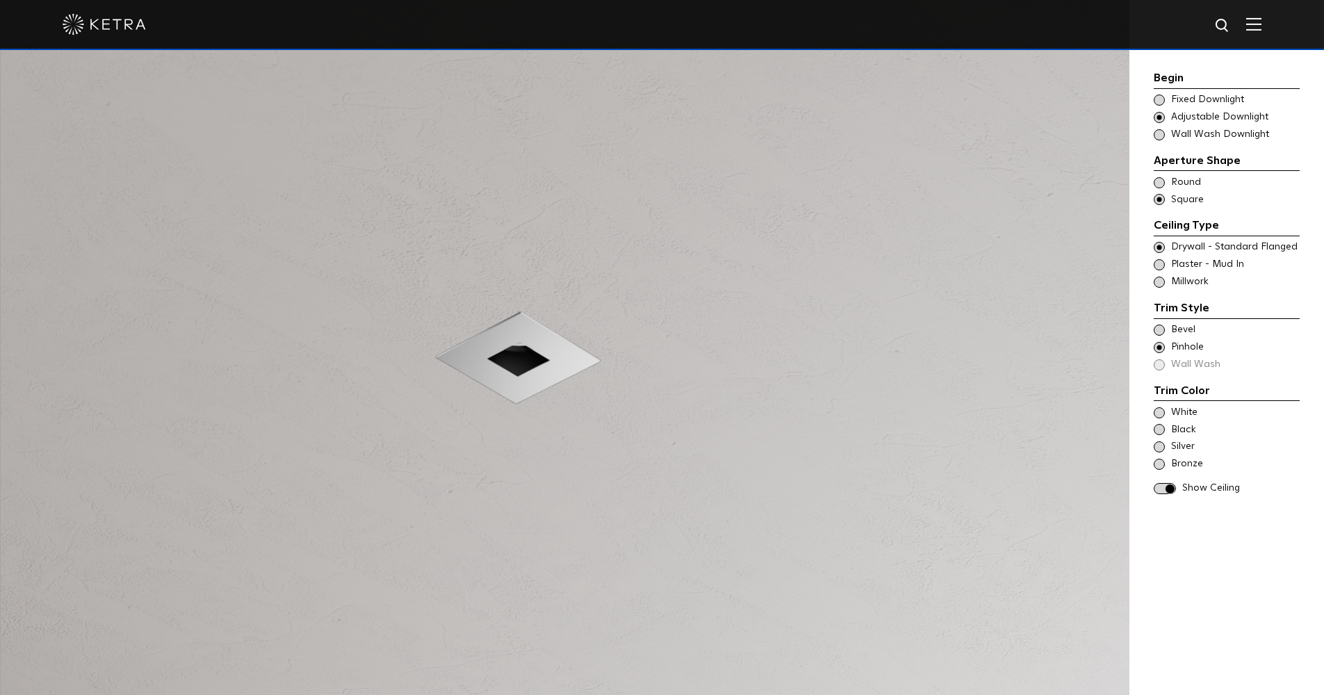
click at [1157, 326] on span at bounding box center [1159, 330] width 11 height 11
click at [1161, 494] on span at bounding box center [1159, 499] width 11 height 11
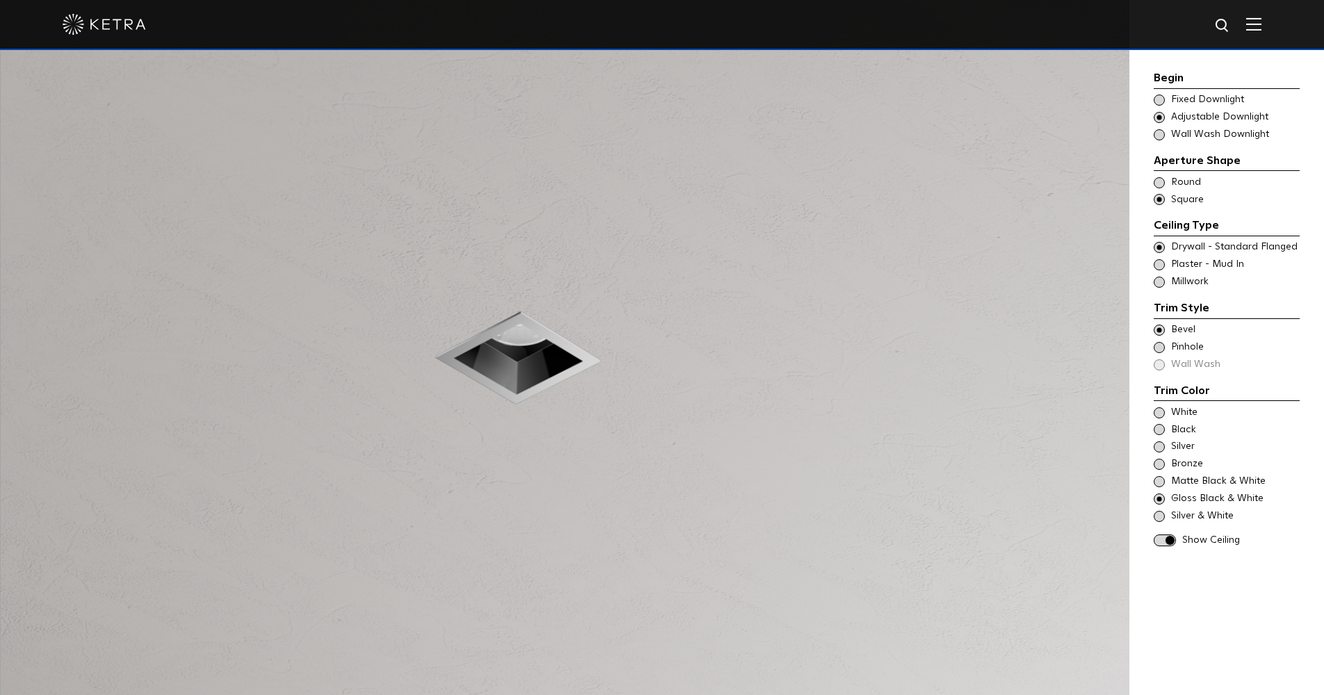
click at [1161, 259] on span at bounding box center [1159, 264] width 11 height 11
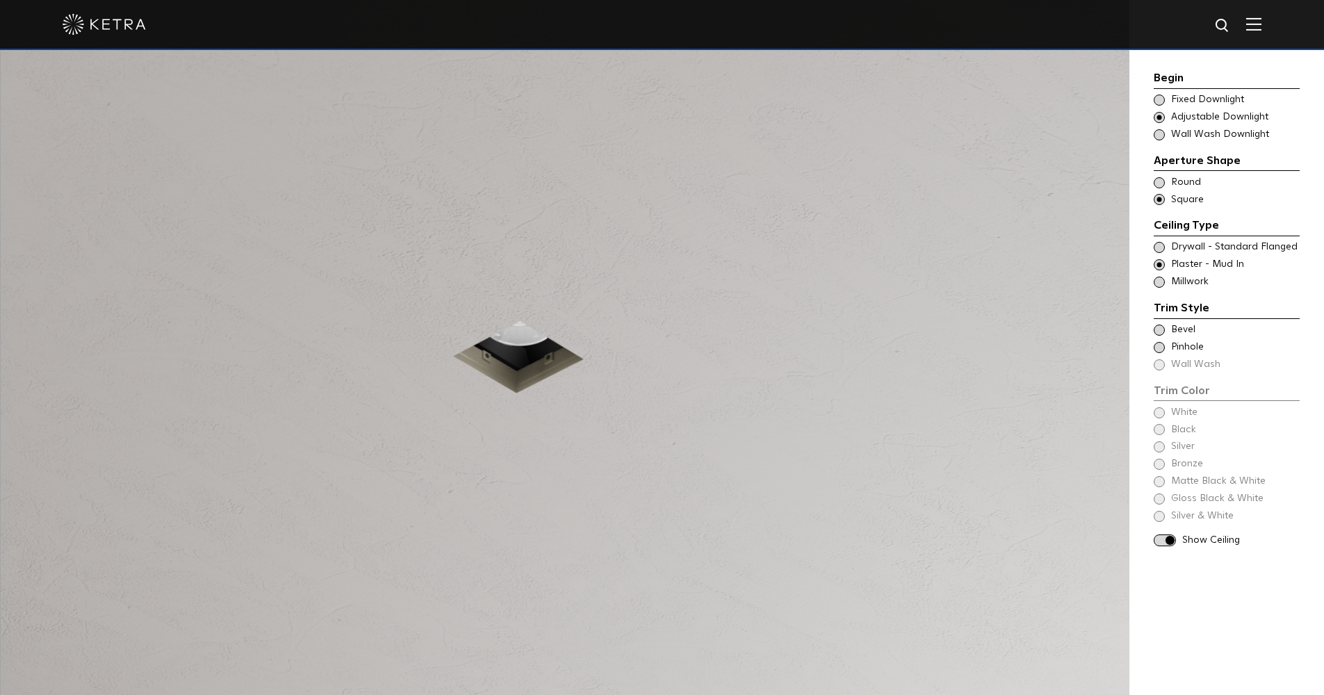
click at [1160, 342] on span at bounding box center [1159, 347] width 11 height 11
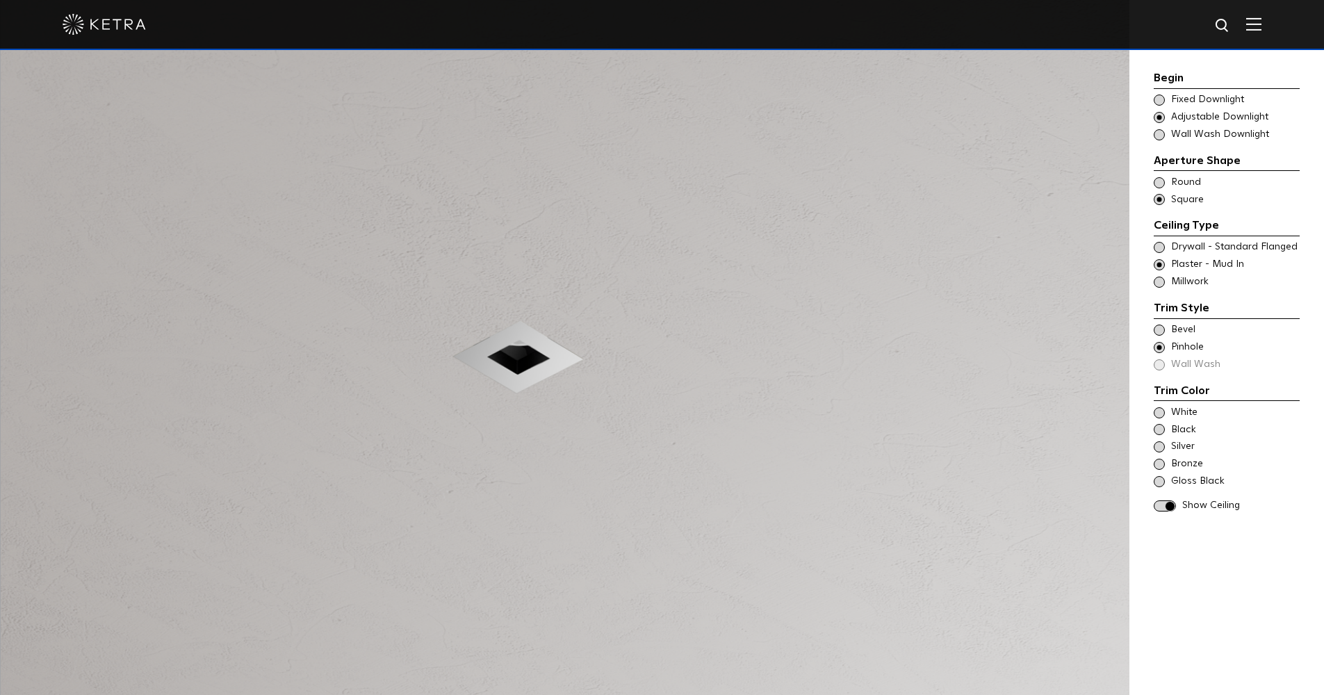
click at [1158, 325] on span at bounding box center [1159, 330] width 11 height 11
click at [1155, 359] on div "Trim Color - Square - Flangeless Bevel Trim Color - Square - Pinhole - [GEOGRAP…" at bounding box center [1227, 347] width 146 height 49
click at [1161, 459] on span at bounding box center [1159, 464] width 11 height 11
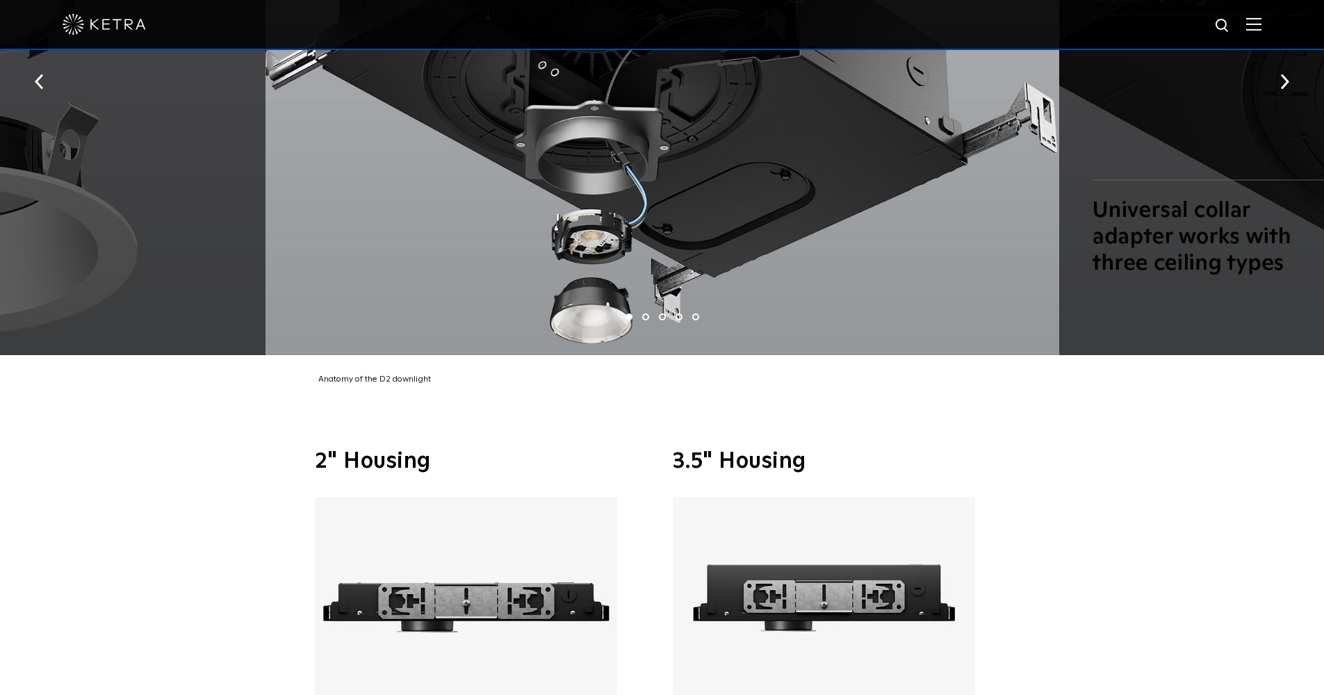
scroll to position [2017, 0]
